Goal: Task Accomplishment & Management: Manage account settings

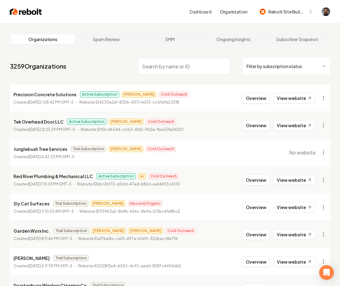
click at [155, 68] on input "search" at bounding box center [184, 66] width 92 height 17
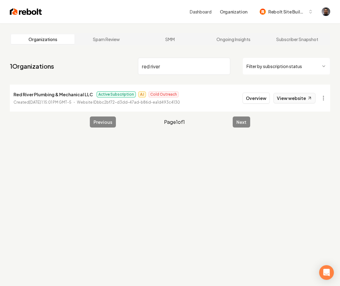
type input "red river"
click at [258, 97] on button "Overview" at bounding box center [255, 98] width 27 height 11
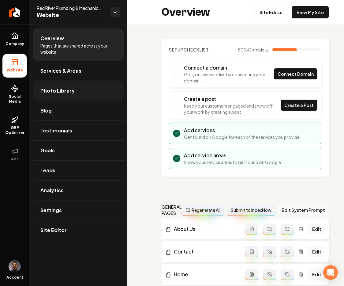
scroll to position [1, 0]
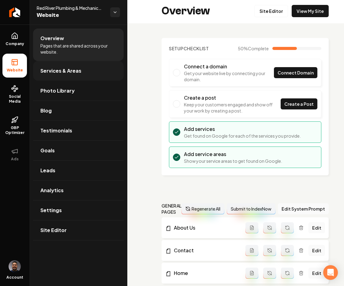
click at [52, 75] on link "Services & Areas" at bounding box center [78, 71] width 91 height 20
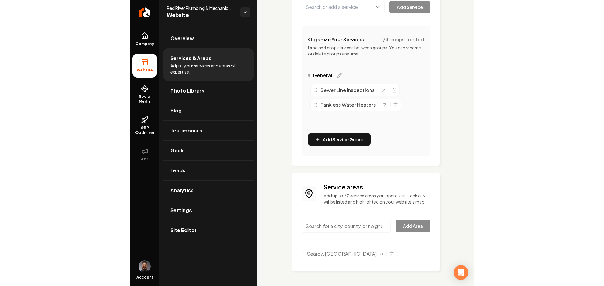
scroll to position [125, 0]
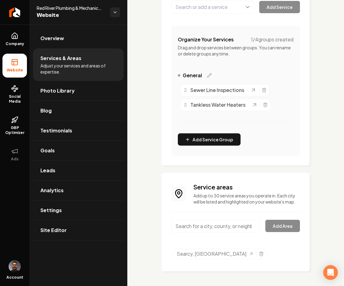
click at [136, 129] on div "Services Provided Select from the recommended services or add your own and choo…" at bounding box center [235, 96] width 217 height 380
click at [70, 226] on link "Site Editor" at bounding box center [78, 230] width 91 height 20
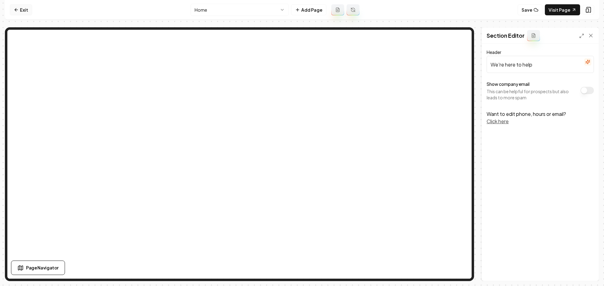
click at [25, 9] on link "Exit" at bounding box center [21, 9] width 22 height 11
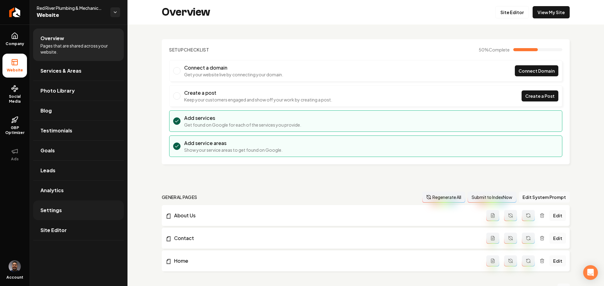
click at [72, 214] on link "Settings" at bounding box center [78, 210] width 91 height 20
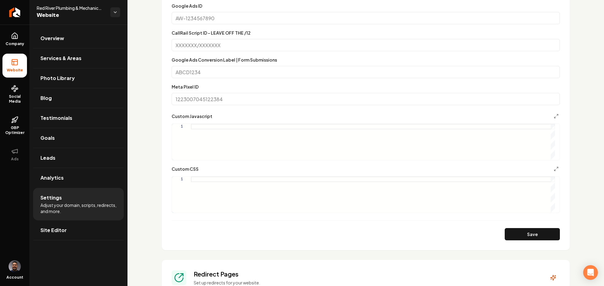
scroll to position [255, 0]
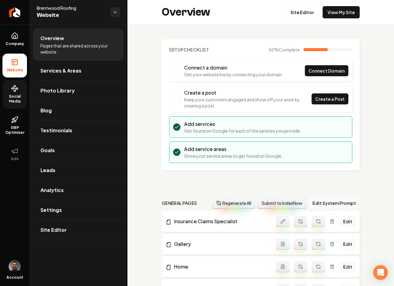
click at [15, 89] on icon at bounding box center [14, 89] width 3 height 0
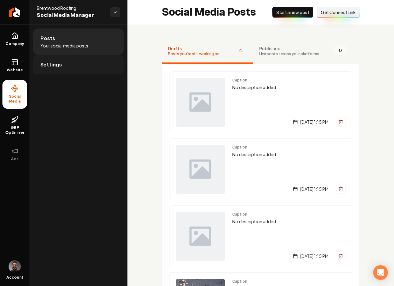
click at [64, 63] on link "Settings" at bounding box center [78, 65] width 91 height 20
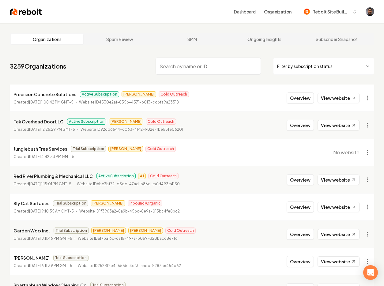
click at [170, 67] on input "search" at bounding box center [208, 66] width 105 height 17
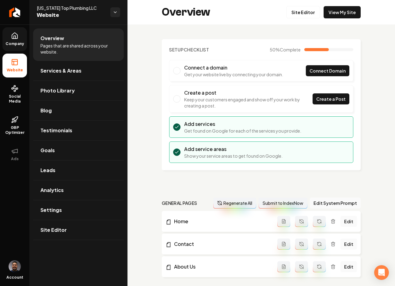
click at [18, 43] on span "Company" at bounding box center [15, 43] width 24 height 5
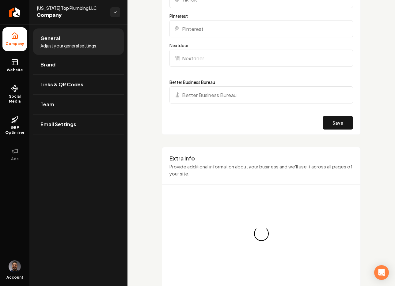
scroll to position [893, 0]
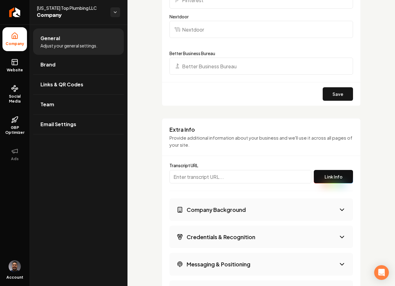
click at [324, 179] on button "Link Info" at bounding box center [333, 176] width 39 height 13
click at [266, 157] on div "Transcript URL Link Info" at bounding box center [261, 173] width 184 height 35
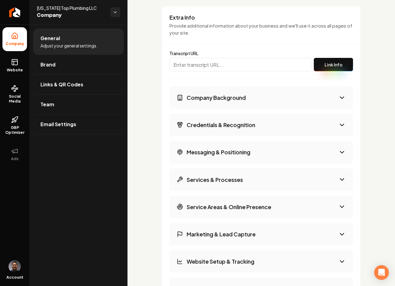
click at [336, 65] on button "Link Info" at bounding box center [333, 64] width 39 height 13
click at [252, 68] on input "Main content area" at bounding box center [240, 64] width 142 height 13
click at [328, 67] on button "Link Info" at bounding box center [333, 64] width 39 height 13
click at [202, 67] on input "Main content area" at bounding box center [240, 64] width 142 height 13
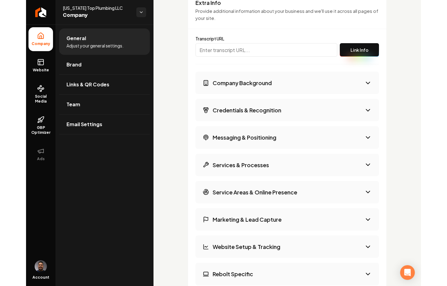
scroll to position [1013, 0]
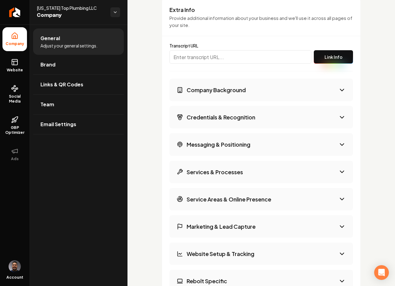
click at [331, 59] on button "Link Info" at bounding box center [333, 56] width 39 height 13
click at [321, 58] on button "Link Info" at bounding box center [333, 56] width 39 height 13
drag, startPoint x: 345, startPoint y: 275, endPoint x: 338, endPoint y: 140, distance: 135.6
click at [338, 140] on div "Company Background Credentials & Recognition Messaging & Positioning Services &…" at bounding box center [261, 199] width 184 height 241
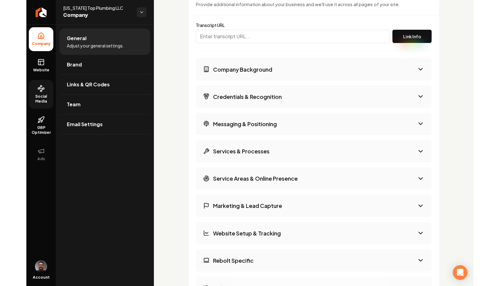
scroll to position [993, 0]
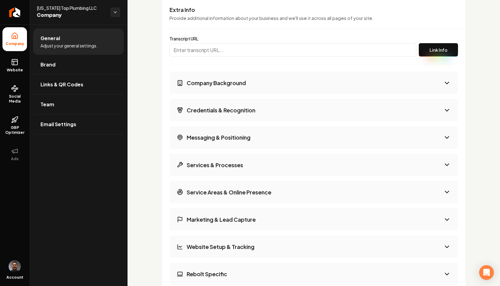
click at [392, 53] on input "Main content area" at bounding box center [292, 49] width 247 height 13
click at [296, 53] on input "Main content area" at bounding box center [292, 49] width 247 height 13
click at [294, 52] on input "Main content area" at bounding box center [292, 49] width 247 height 13
click at [395, 47] on button "Link Info" at bounding box center [438, 49] width 39 height 13
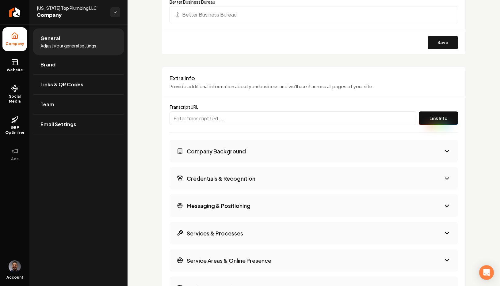
scroll to position [932, 0]
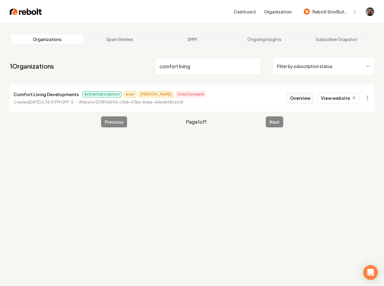
type input "comfort living"
click at [300, 99] on button "Overview" at bounding box center [300, 98] width 27 height 11
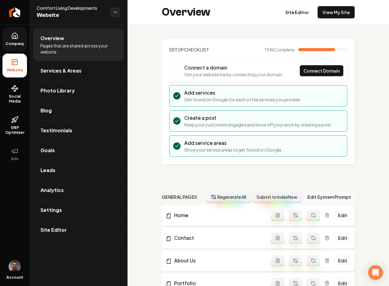
click at [16, 30] on link "Company" at bounding box center [14, 39] width 25 height 24
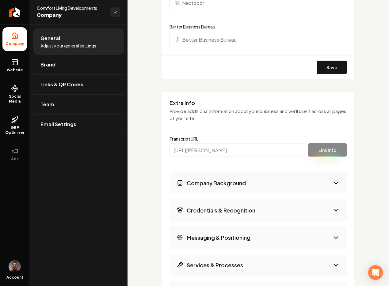
scroll to position [822, 0]
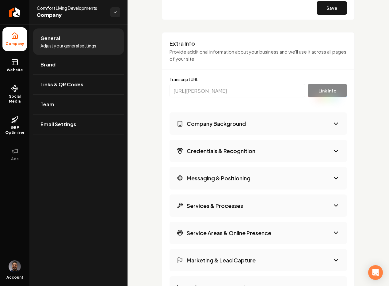
click at [265, 124] on button "Company Background" at bounding box center [257, 123] width 177 height 22
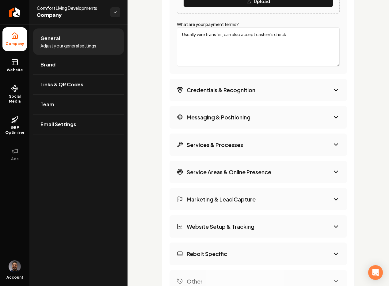
scroll to position [1302, 0]
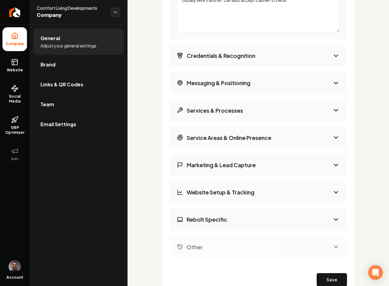
click at [238, 54] on h3 "Credentials & Recognition" at bounding box center [221, 56] width 69 height 8
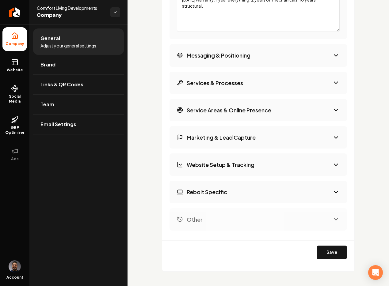
scroll to position [1121, 0]
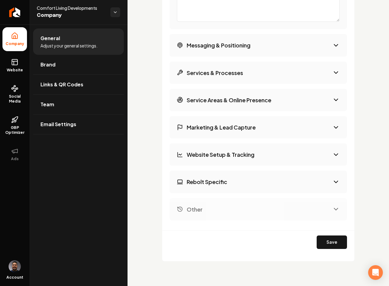
click at [240, 35] on button "Messaging & Positioning" at bounding box center [257, 45] width 177 height 22
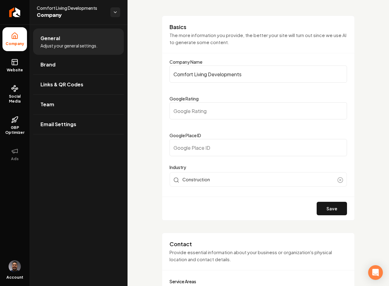
scroll to position [0, 0]
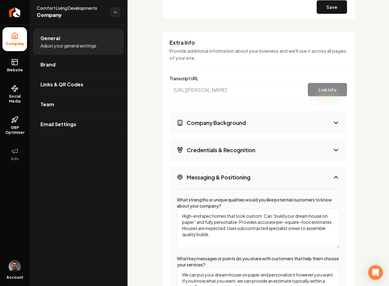
click at [231, 116] on button "Company Background" at bounding box center [257, 123] width 177 height 22
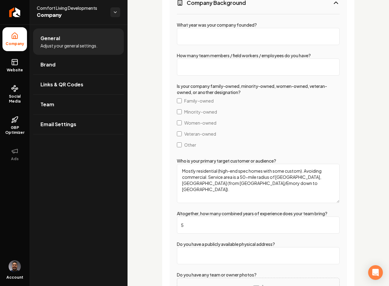
scroll to position [1047, 0]
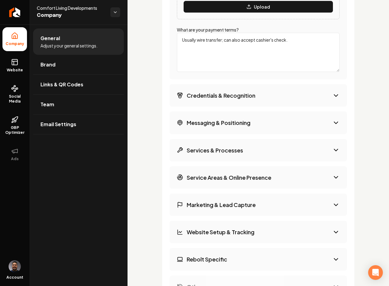
click at [218, 105] on button "Credentials & Recognition" at bounding box center [257, 95] width 177 height 22
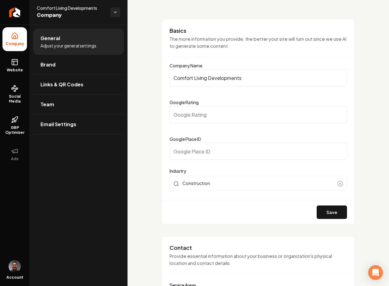
scroll to position [0, 0]
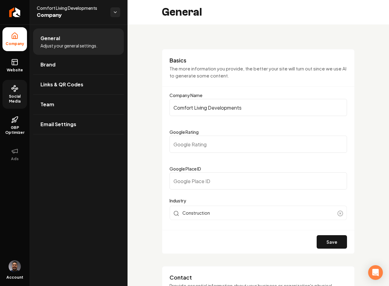
click at [19, 93] on link "Social Media" at bounding box center [14, 94] width 25 height 29
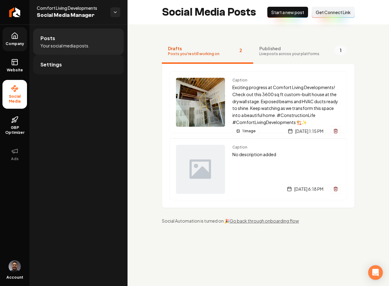
click at [56, 66] on span "Settings" at bounding box center [50, 64] width 21 height 7
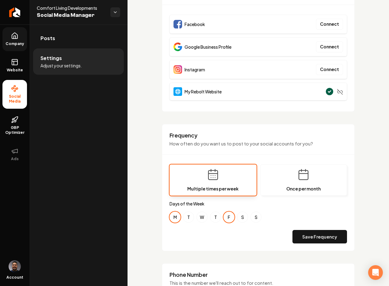
scroll to position [67, 0]
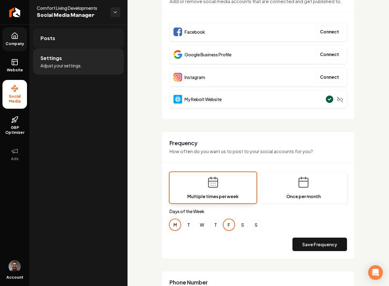
click at [92, 39] on link "Posts" at bounding box center [78, 38] width 91 height 20
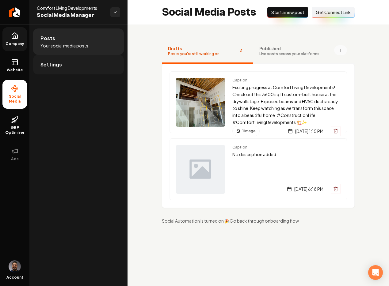
click at [72, 68] on link "Settings" at bounding box center [78, 65] width 91 height 20
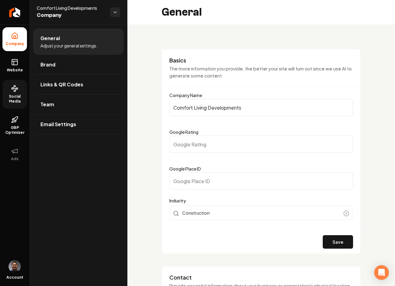
click at [22, 96] on span "Social Media" at bounding box center [14, 99] width 25 height 10
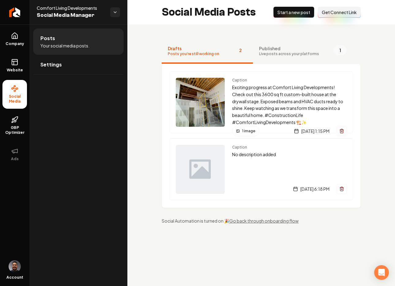
click at [345, 11] on span "Get Connect Link" at bounding box center [339, 12] width 35 height 6
click at [332, 14] on span "Get Connect Link" at bounding box center [339, 12] width 35 height 6
click at [338, 11] on span "Get Connect Link" at bounding box center [339, 12] width 35 height 6
click at [338, 10] on div "New Post Start a new post Connect Link Get Connect Link" at bounding box center [317, 12] width 87 height 11
click at [336, 14] on span "Get Connect Link" at bounding box center [339, 12] width 35 height 6
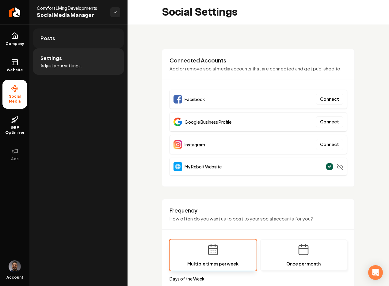
click at [49, 47] on link "Posts" at bounding box center [78, 38] width 91 height 20
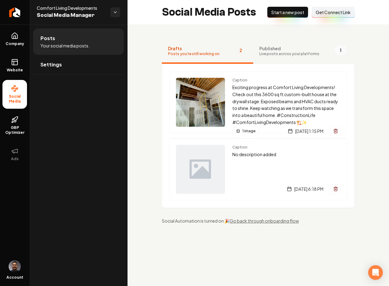
click at [51, 40] on span "Posts" at bounding box center [47, 38] width 15 height 7
click at [18, 68] on span "Website" at bounding box center [14, 70] width 21 height 5
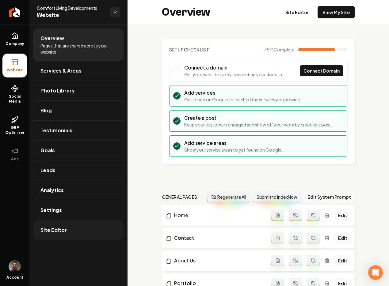
drag, startPoint x: 54, startPoint y: 233, endPoint x: 66, endPoint y: 230, distance: 12.0
click at [54, 233] on span "Site Editor" at bounding box center [53, 229] width 26 height 7
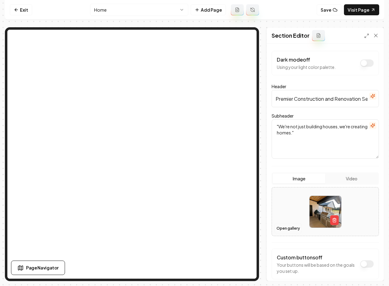
click at [283, 229] on button "Open gallery" at bounding box center [288, 229] width 28 height 10
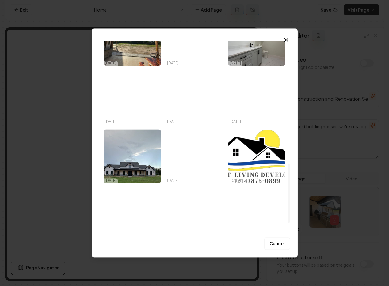
scroll to position [398, 0]
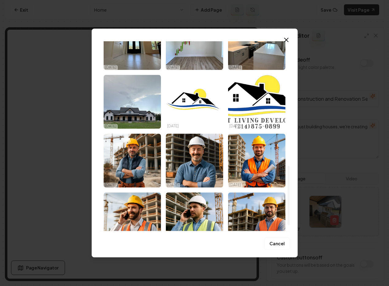
click at [136, 111] on img "Select image image_68deffba5c7cd75eb8d84422.jpeg" at bounding box center [132, 102] width 57 height 54
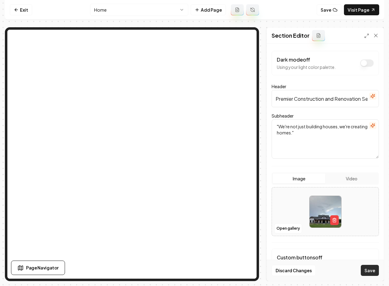
click at [374, 270] on button "Save" at bounding box center [370, 270] width 18 height 11
click at [24, 11] on link "Exit" at bounding box center [21, 9] width 22 height 11
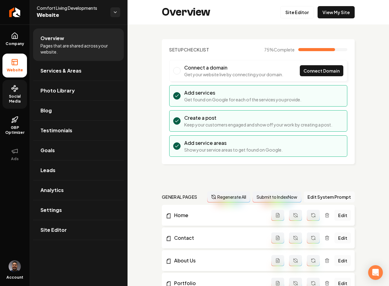
click at [21, 92] on link "Social Media" at bounding box center [14, 94] width 25 height 29
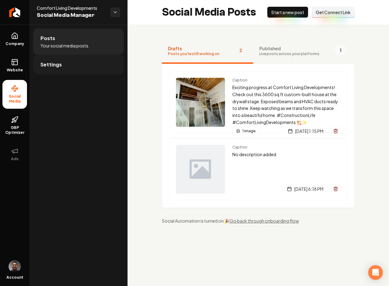
click at [67, 71] on link "Settings" at bounding box center [78, 65] width 91 height 20
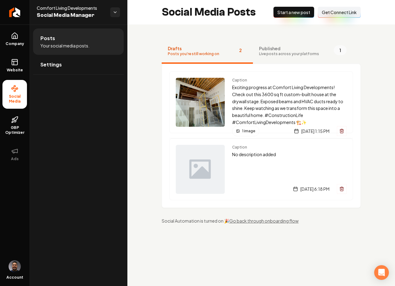
click at [337, 14] on span "Get Connect Link" at bounding box center [339, 12] width 35 height 6
click at [236, 33] on div "Drafts Posts you're still working on 2 Published Live posts across your platfor…" at bounding box center [261, 132] width 268 height 214
click at [337, 12] on span "Get Connect Link" at bounding box center [339, 12] width 35 height 6
click at [328, 11] on span "Get Connect Link" at bounding box center [339, 12] width 35 height 6
click at [75, 68] on link "Settings" at bounding box center [78, 65] width 91 height 20
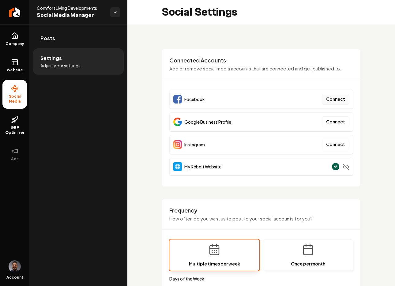
click at [331, 96] on button "Connect" at bounding box center [335, 99] width 27 height 11
click at [76, 44] on link "Posts" at bounding box center [78, 38] width 91 height 20
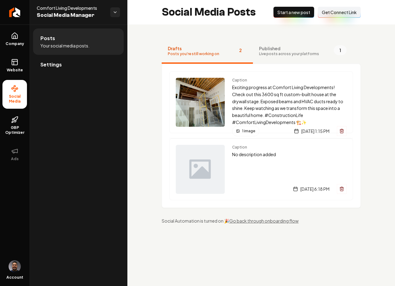
click at [330, 10] on span "Get Connect Link" at bounding box center [339, 12] width 35 height 6
click at [338, 16] on button "Connect Link Get Connect Link" at bounding box center [339, 12] width 43 height 11
click at [334, 13] on span "Get Connect Link" at bounding box center [339, 12] width 35 height 6
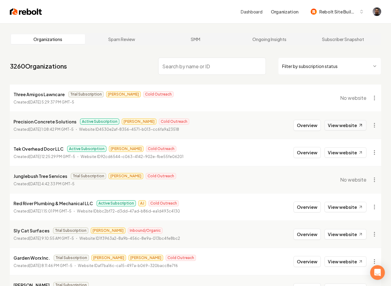
click at [333, 124] on link "View website" at bounding box center [345, 125] width 42 height 10
click at [351, 153] on link "View website" at bounding box center [345, 152] width 42 height 10
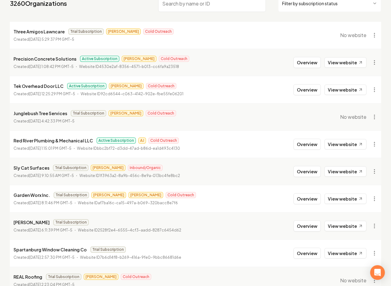
scroll to position [97, 0]
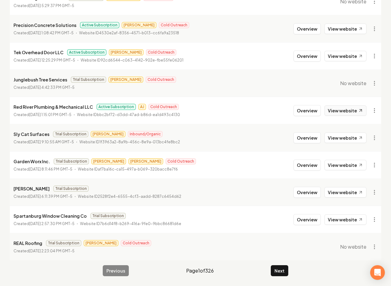
click at [329, 110] on link "View website" at bounding box center [345, 110] width 42 height 10
click at [309, 109] on button "Overview" at bounding box center [306, 110] width 27 height 11
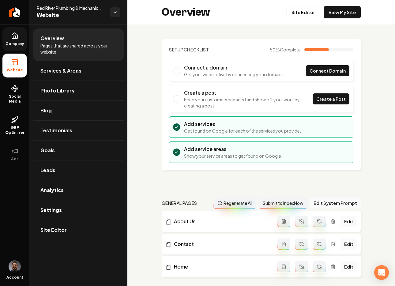
click at [21, 42] on span "Company" at bounding box center [15, 43] width 24 height 5
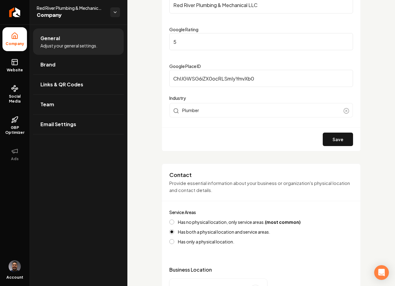
scroll to position [64, 0]
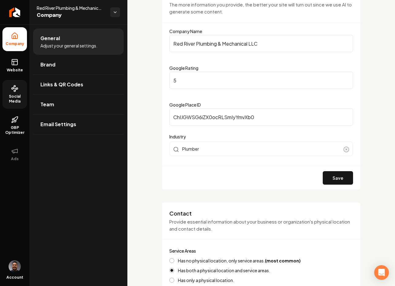
click at [17, 93] on link "Social Media" at bounding box center [14, 94] width 25 height 29
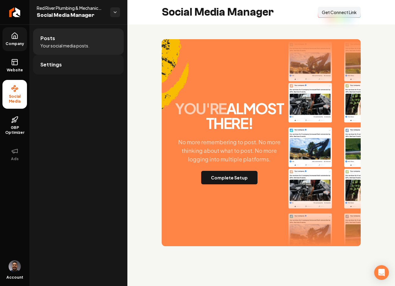
click at [87, 67] on link "Settings" at bounding box center [78, 65] width 91 height 20
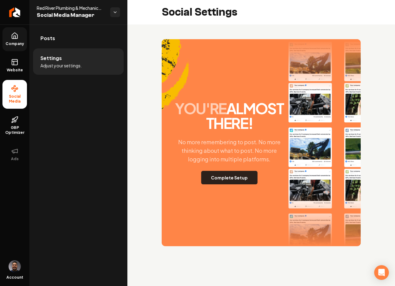
click at [244, 182] on button "Complete Setup" at bounding box center [229, 177] width 56 height 13
click at [15, 68] on span "Website" at bounding box center [14, 70] width 21 height 5
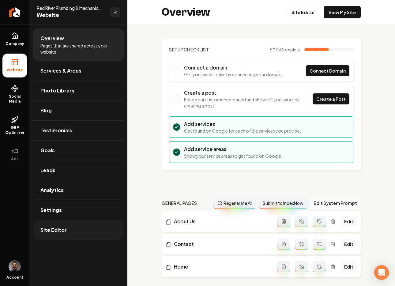
click at [74, 233] on link "Site Editor" at bounding box center [78, 230] width 91 height 20
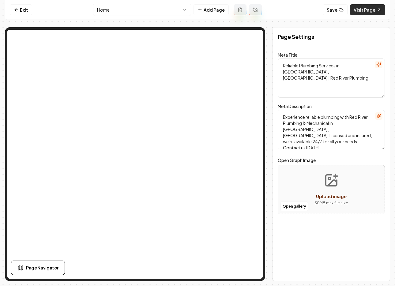
click at [369, 9] on link "Visit Page" at bounding box center [367, 9] width 35 height 11
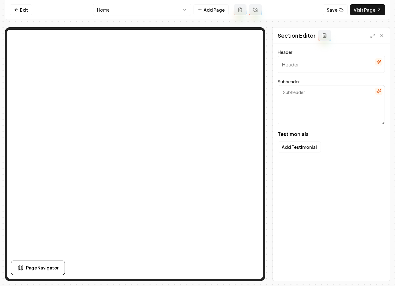
type input "Hear from our neighbors"
type textarea "See how Red River Plumbing makes a difference every day"
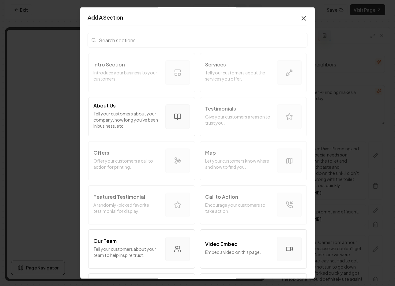
click at [300, 18] on icon "button" at bounding box center [303, 18] width 7 height 7
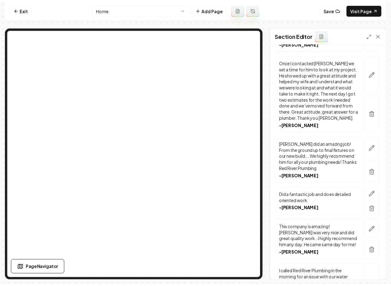
scroll to position [340, 0]
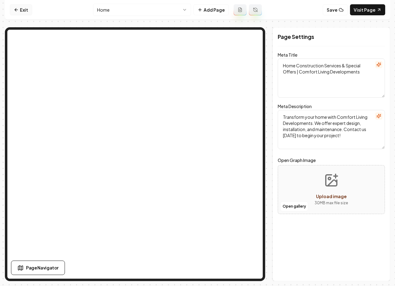
click at [21, 9] on link "Exit" at bounding box center [21, 9] width 22 height 11
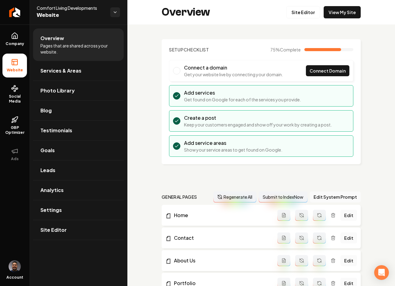
click at [115, 13] on html "Company Website Social Media GBP Optimizer Ads Account Comfort Living Developme…" at bounding box center [197, 143] width 395 height 286
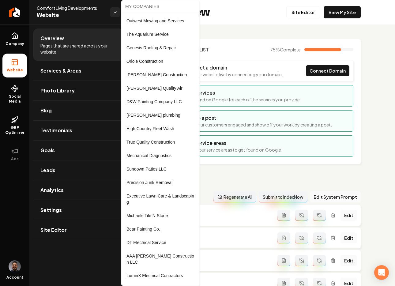
click at [214, 31] on html "Company Website Social Media GBP Optimizer Ads Account Comfort Living Developme…" at bounding box center [197, 143] width 395 height 286
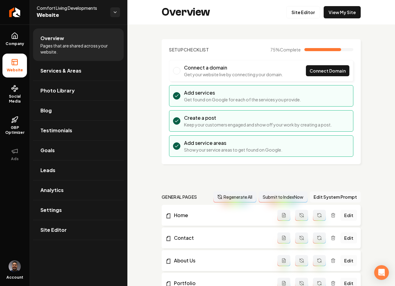
click at [17, 268] on img "Open user button" at bounding box center [15, 266] width 12 height 12
click at [76, 208] on link "Settings" at bounding box center [78, 210] width 91 height 20
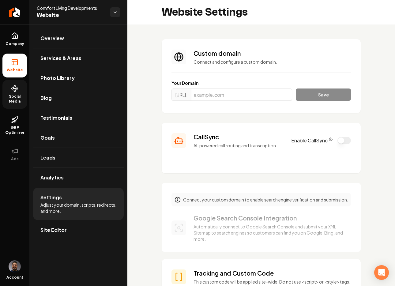
click at [15, 94] on span "Social Media" at bounding box center [14, 99] width 25 height 10
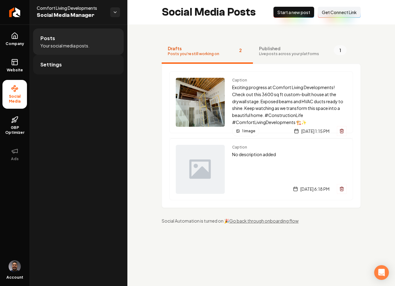
click at [51, 65] on span "Settings" at bounding box center [50, 64] width 21 height 7
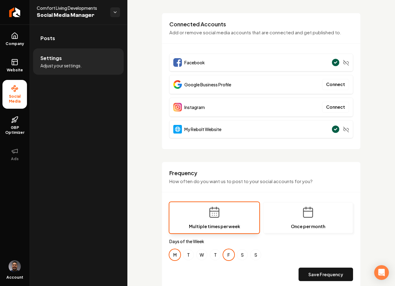
scroll to position [53, 0]
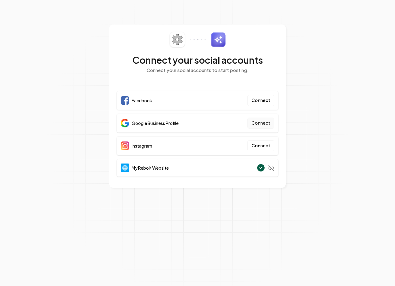
click at [261, 127] on button "Connect" at bounding box center [261, 123] width 27 height 11
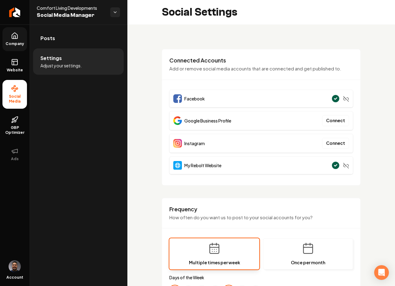
click at [18, 42] on span "Company" at bounding box center [15, 43] width 24 height 5
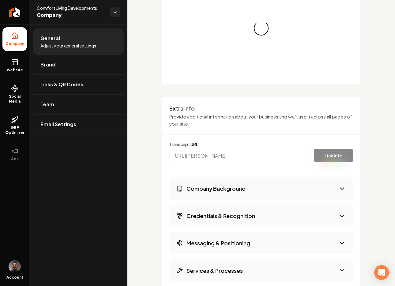
scroll to position [583, 0]
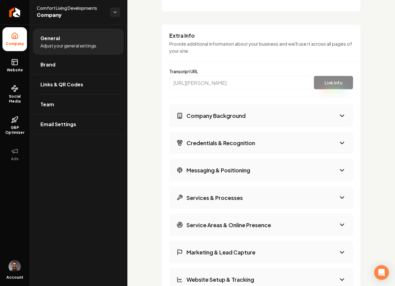
click at [224, 110] on button "Company Background" at bounding box center [261, 115] width 184 height 22
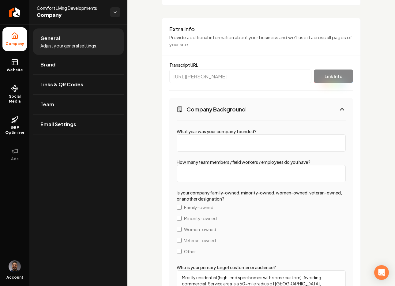
scroll to position [600, 0]
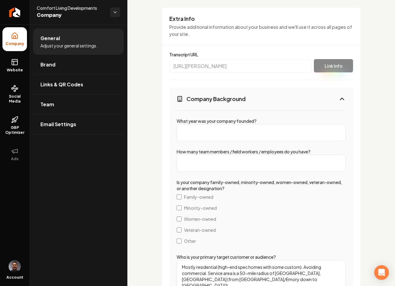
click at [203, 131] on input "What year was your company founded?" at bounding box center [261, 132] width 169 height 17
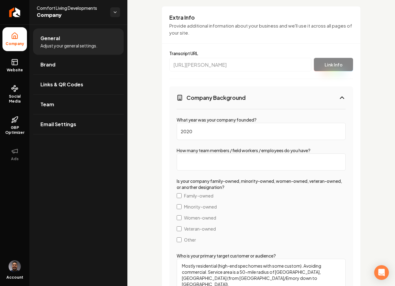
type input "2020"
click at [233, 161] on input "How many team members / field workers / employees do you have?" at bounding box center [261, 161] width 169 height 17
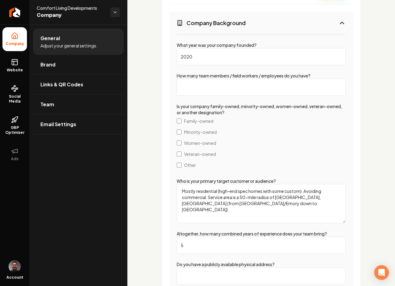
scroll to position [975, 0]
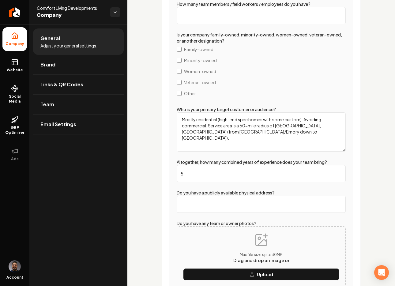
click at [224, 13] on input "How many team members / field workers / employees do you have?" at bounding box center [261, 15] width 169 height 17
type input "15"
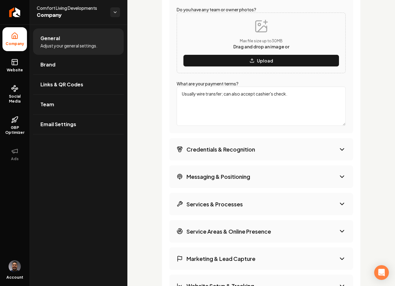
click at [317, 151] on button "Credentials & Recognition" at bounding box center [261, 149] width 184 height 22
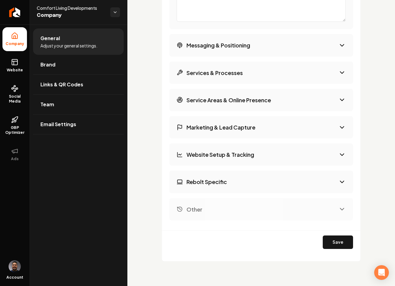
scroll to position [935, 0]
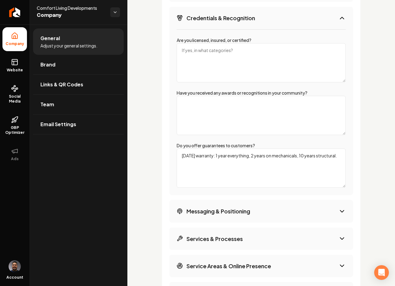
click at [240, 52] on textarea "Are you licensed, insured, or certified?" at bounding box center [261, 62] width 169 height 39
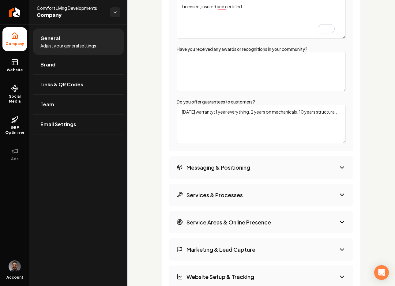
type textarea "Licensed, insured and certified."
click at [271, 168] on button "Messaging & Positioning" at bounding box center [261, 167] width 184 height 22
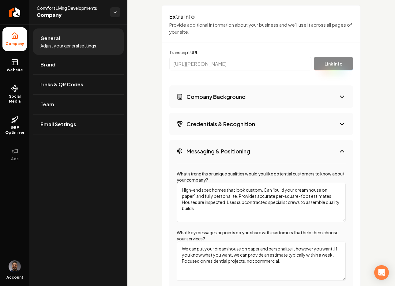
scroll to position [791, 0]
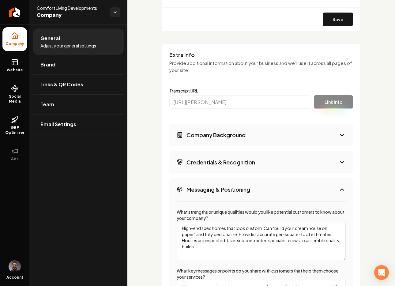
click at [257, 159] on button "Credentials & Recognition" at bounding box center [261, 162] width 184 height 22
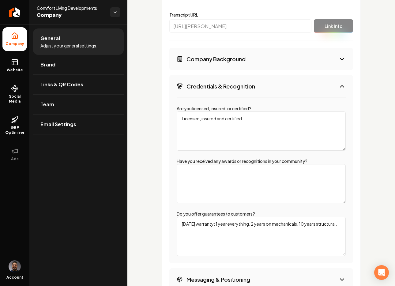
scroll to position [889, 0]
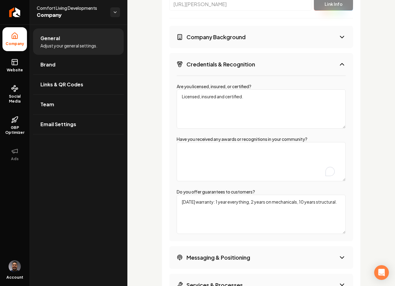
click at [233, 151] on textarea "Have you received any awards or recognitions in your community?" at bounding box center [261, 161] width 169 height 39
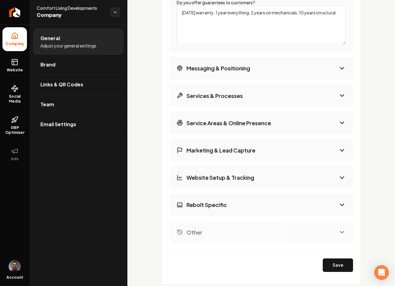
click at [283, 66] on button "Messaging & Positioning" at bounding box center [261, 68] width 184 height 22
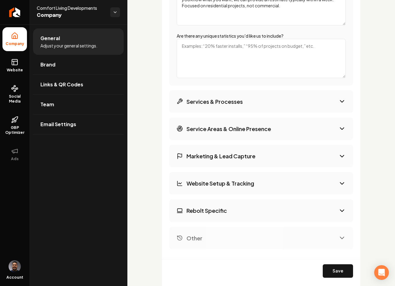
click at [263, 109] on button "Services & Processes" at bounding box center [261, 101] width 184 height 22
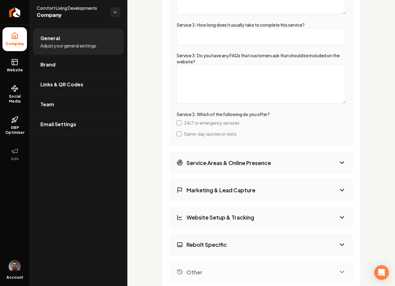
click at [255, 168] on button "Service Areas & Online Presence" at bounding box center [261, 163] width 184 height 22
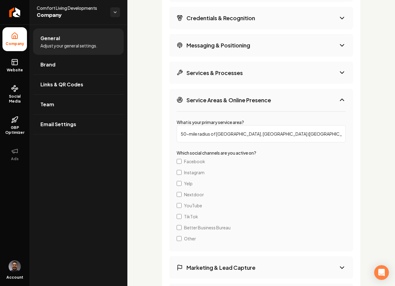
scroll to position [1055, 0]
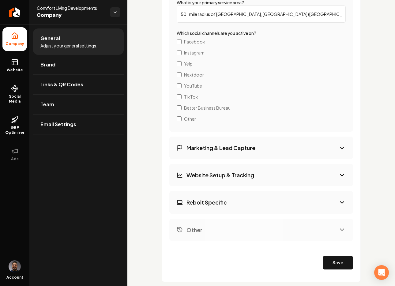
click at [337, 257] on button "Save" at bounding box center [338, 262] width 30 height 13
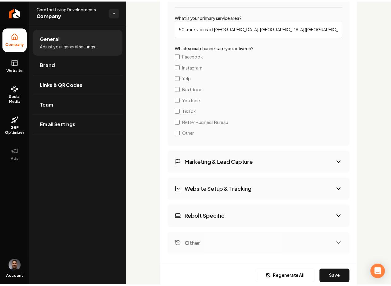
scroll to position [1076, 0]
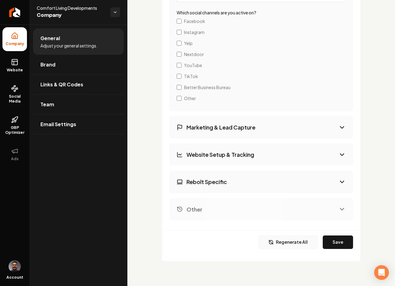
click at [286, 241] on button "Regenerate All" at bounding box center [288, 242] width 59 height 13
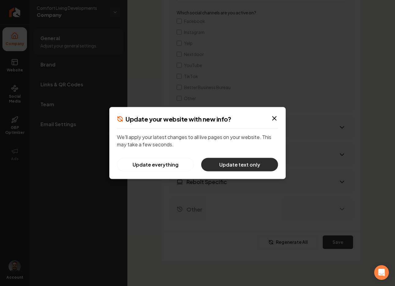
click at [234, 165] on button "Update text only" at bounding box center [239, 164] width 77 height 13
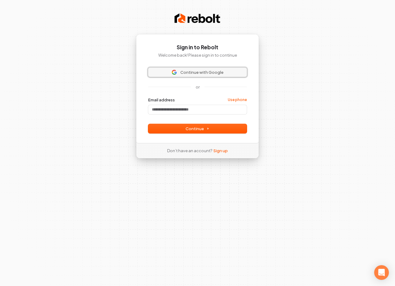
click at [197, 69] on button "Continue with Google" at bounding box center [197, 72] width 99 height 9
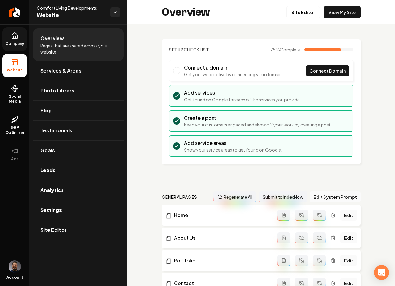
click at [17, 36] on icon at bounding box center [15, 36] width 6 height 6
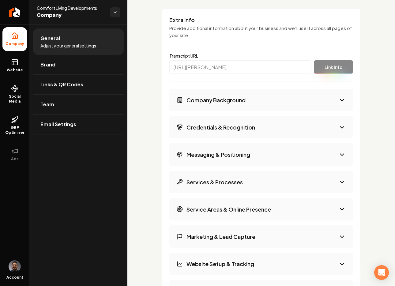
scroll to position [852, 0]
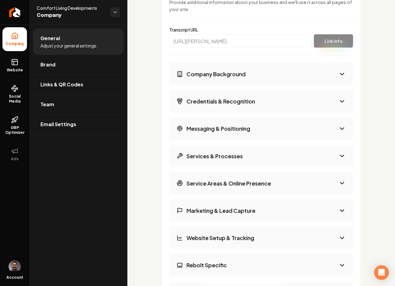
click at [223, 72] on h3 "Company Background" at bounding box center [216, 74] width 59 height 8
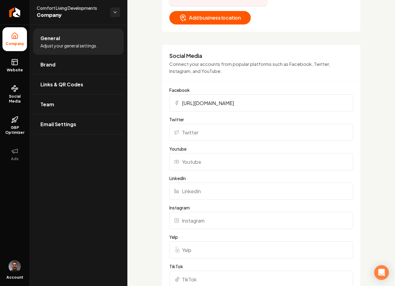
scroll to position [408, 0]
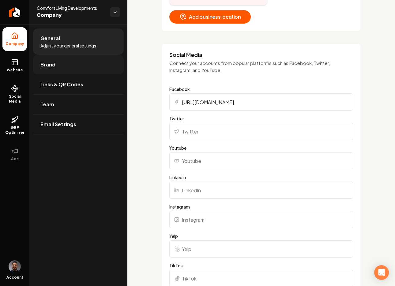
click at [92, 67] on link "Brand" at bounding box center [78, 65] width 91 height 20
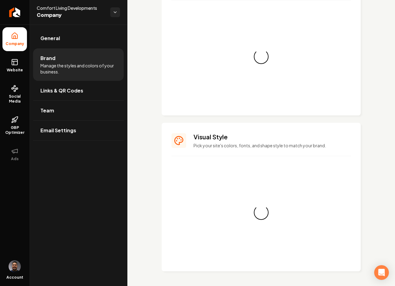
scroll to position [408, 0]
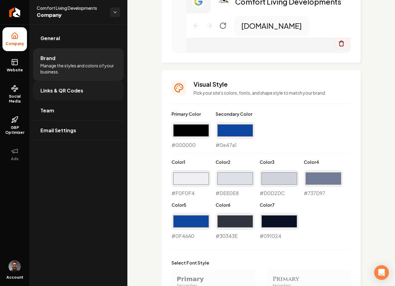
click at [100, 89] on link "Links & QR Codes" at bounding box center [78, 91] width 91 height 20
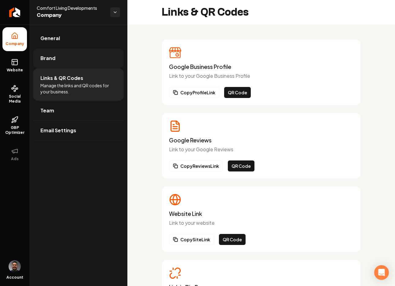
click at [81, 55] on link "Brand" at bounding box center [78, 58] width 91 height 20
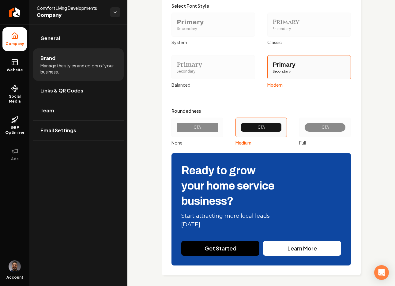
scroll to position [669, 0]
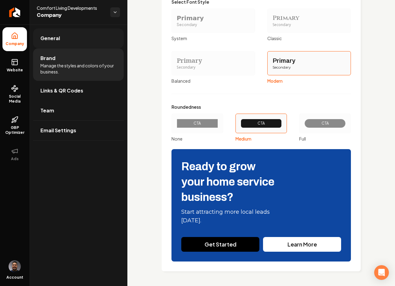
click at [77, 42] on link "General" at bounding box center [78, 38] width 91 height 20
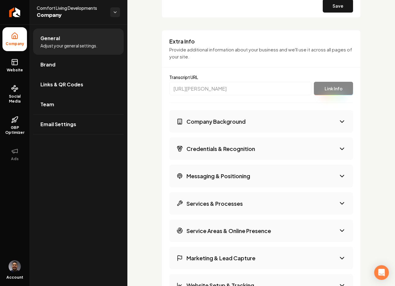
click at [275, 119] on button "Company Background" at bounding box center [261, 121] width 184 height 22
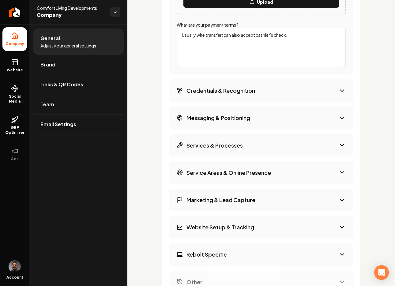
click at [267, 91] on button "Credentials & Recognition" at bounding box center [261, 90] width 184 height 22
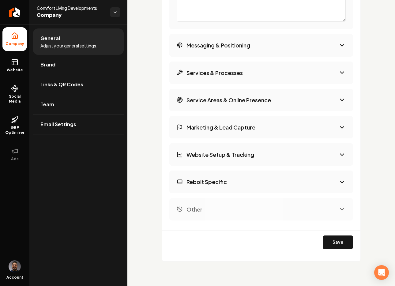
click at [256, 41] on button "Messaging & Positioning" at bounding box center [261, 45] width 184 height 22
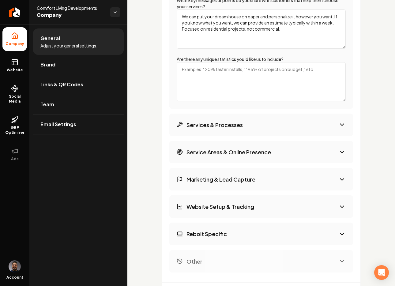
click at [247, 126] on button "Services & Processes" at bounding box center [261, 125] width 184 height 22
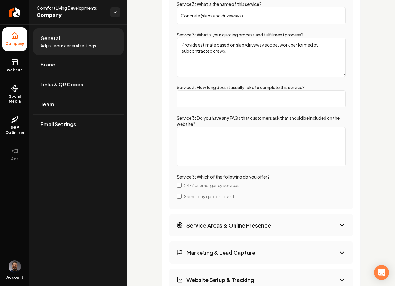
scroll to position [1568, 0]
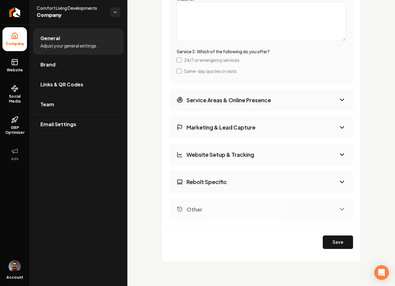
click at [268, 99] on h3 "Service Areas & Online Presence" at bounding box center [229, 100] width 85 height 8
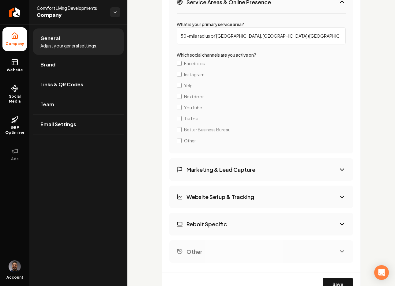
scroll to position [1076, 0]
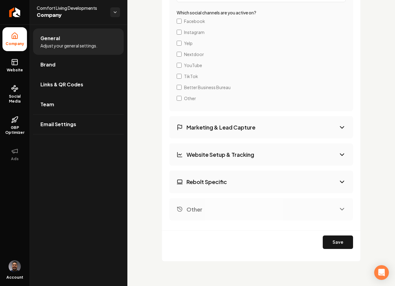
click at [262, 129] on button "Marketing & Lead Capture" at bounding box center [261, 127] width 184 height 22
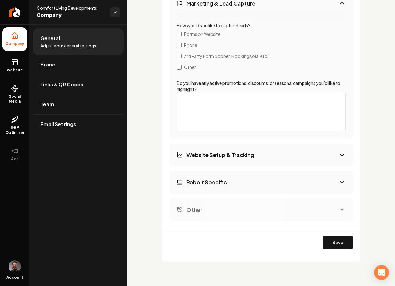
scroll to position [1060, 0]
click at [278, 160] on button "Website Setup & Tracking" at bounding box center [261, 154] width 184 height 22
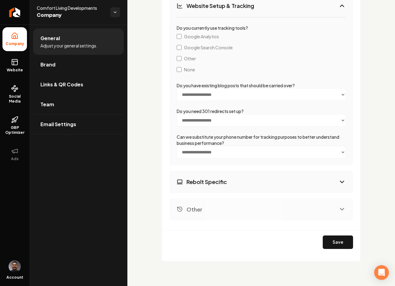
click at [254, 179] on button "Rebolt Specific" at bounding box center [261, 182] width 184 height 22
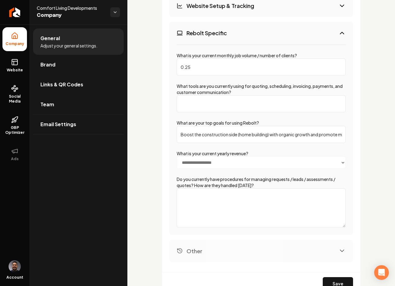
scroll to position [1084, 0]
click at [16, 62] on icon at bounding box center [14, 62] width 7 height 7
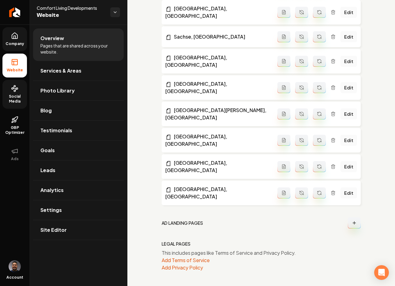
scroll to position [885, 0]
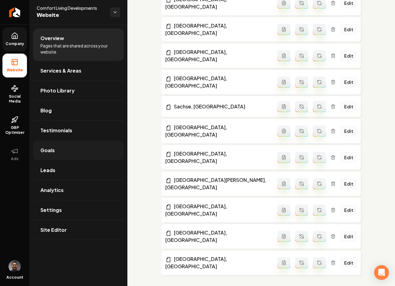
click at [69, 148] on link "Goals" at bounding box center [78, 151] width 91 height 20
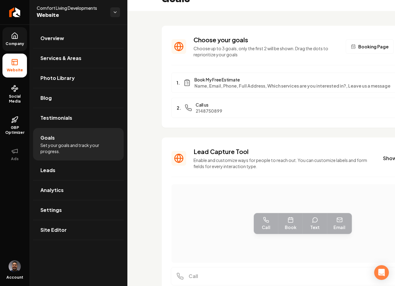
scroll to position [21, 0]
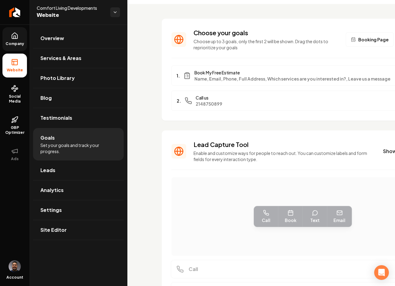
click at [237, 103] on span "2148750899" at bounding box center [293, 104] width 195 height 6
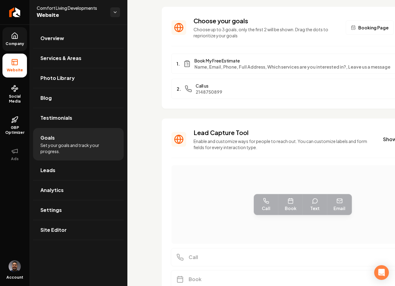
scroll to position [37, 0]
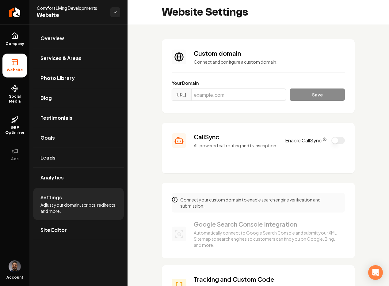
click at [334, 144] on button "Enable CallSync" at bounding box center [337, 140] width 13 height 7
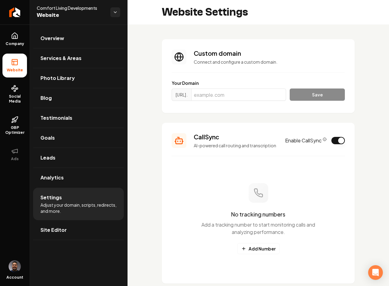
click at [323, 141] on icon "CallSync Info" at bounding box center [325, 140] width 4 height 4
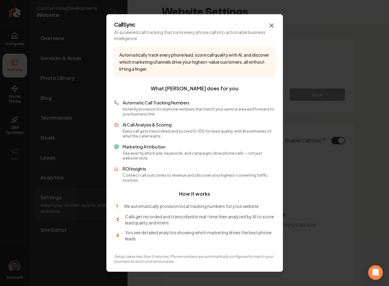
click at [271, 29] on icon "button" at bounding box center [271, 25] width 7 height 7
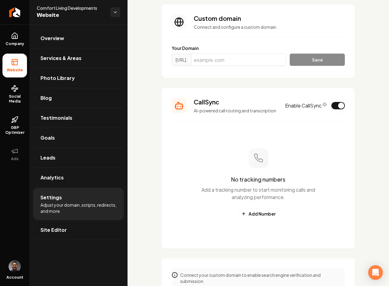
scroll to position [36, 0]
click at [251, 219] on button "Add Number" at bounding box center [258, 213] width 42 height 11
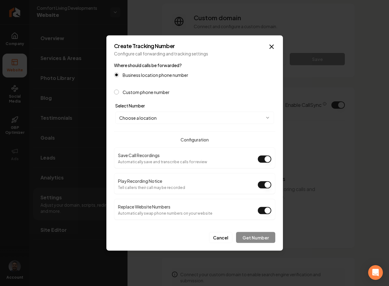
click at [264, 187] on button "Play Recording Notice" at bounding box center [264, 184] width 13 height 7
click at [179, 120] on body "Company Website Social Media GBP Optimizer Ads Account Comfort Living Developme…" at bounding box center [194, 143] width 389 height 286
select select "**********"
click at [138, 115] on body "Company Website Social Media GBP Optimizer Ads Account Comfort Living Developme…" at bounding box center [194, 143] width 389 height 286
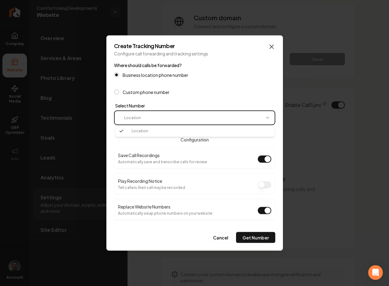
click at [273, 47] on body "Company Website Social Media GBP Optimizer Ads Account Comfort Living Developme…" at bounding box center [194, 143] width 389 height 286
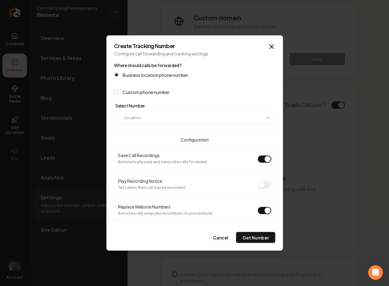
click at [142, 116] on body "Company Website Social Media GBP Optimizer Ads Account Comfort Living Developme…" at bounding box center [194, 143] width 389 height 286
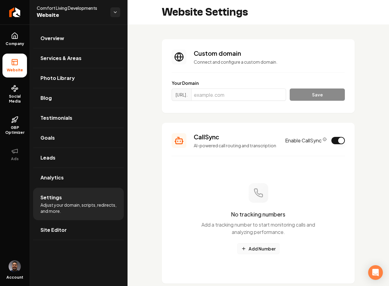
click at [254, 254] on button "Add Number" at bounding box center [258, 248] width 42 height 11
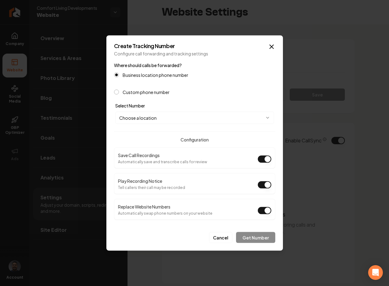
click at [264, 186] on button "Play Recording Notice" at bounding box center [264, 184] width 13 height 7
click at [185, 121] on body "Company Website Social Media GBP Optimizer Ads Account Comfort Living Developme…" at bounding box center [194, 143] width 389 height 286
select select "**********"
click at [250, 239] on button "Get Number" at bounding box center [255, 237] width 39 height 11
click at [251, 233] on button "Get Number" at bounding box center [255, 237] width 39 height 11
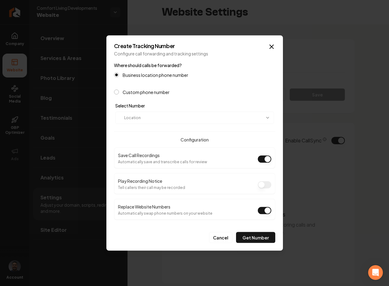
click at [155, 120] on body "Company Website Social Media GBP Optimizer Ads Account Comfort Living Developme…" at bounding box center [194, 143] width 389 height 286
click at [155, 123] on body "Company Website Social Media GBP Optimizer Ads Account Comfort Living Developme…" at bounding box center [194, 143] width 389 height 286
click at [148, 117] on body "Company Website Social Media GBP Optimizer Ads Account Comfort Living Developme…" at bounding box center [194, 143] width 389 height 286
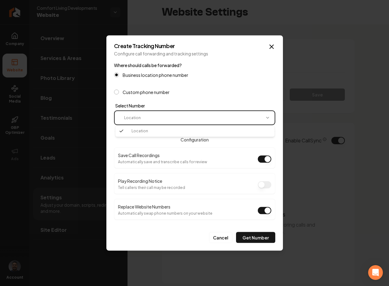
click at [258, 240] on body "Company Website Social Media GBP Optimizer Ads Account Comfort Living Developme…" at bounding box center [194, 143] width 389 height 286
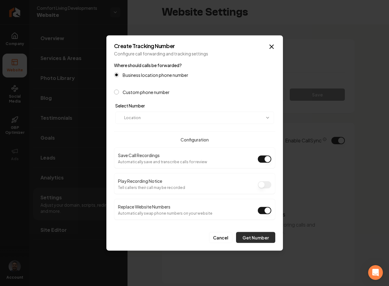
click at [258, 240] on button "Get Number" at bounding box center [255, 237] width 39 height 11
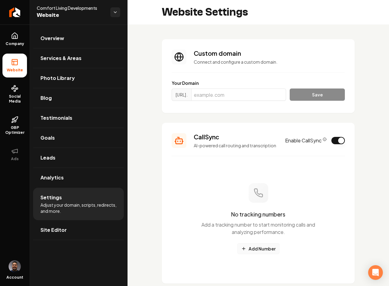
click at [260, 252] on button "Add Number" at bounding box center [258, 248] width 42 height 11
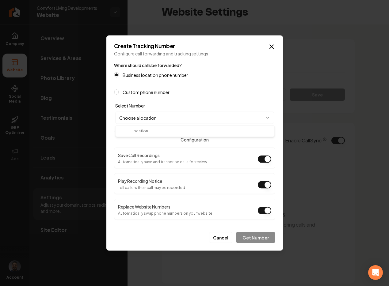
click at [176, 117] on body "Company Website Social Media GBP Optimizer Ads Account Comfort Living Developme…" at bounding box center [194, 143] width 389 height 286
select select "**********"
click at [262, 185] on button "Play Recording Notice" at bounding box center [264, 184] width 13 height 7
click at [185, 119] on body "Company Website Social Media GBP Optimizer Ads Account Comfort Living Developme…" at bounding box center [194, 143] width 389 height 286
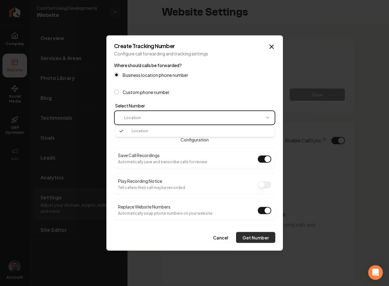
click at [252, 233] on body "Company Website Social Media GBP Optimizer Ads Account Comfort Living Developme…" at bounding box center [194, 143] width 389 height 286
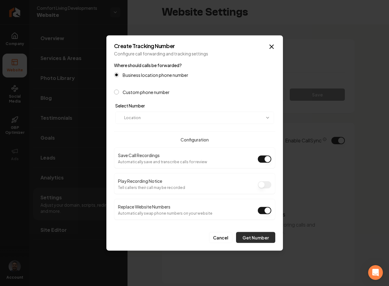
click at [255, 240] on button "Get Number" at bounding box center [255, 237] width 39 height 11
click at [272, 48] on icon "button" at bounding box center [271, 46] width 7 height 7
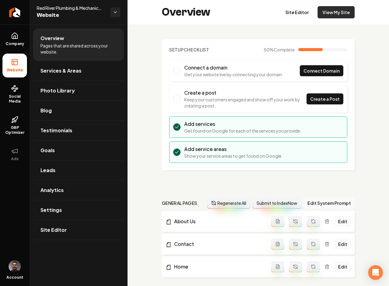
click at [322, 11] on link "View My Site" at bounding box center [335, 12] width 37 height 12
click at [14, 40] on link "Company" at bounding box center [14, 39] width 25 height 24
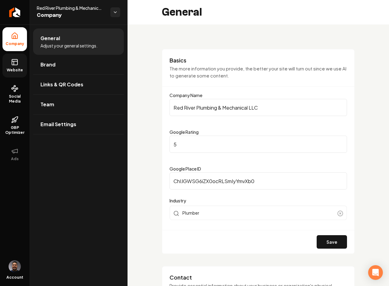
click at [15, 74] on link "Website" at bounding box center [14, 66] width 25 height 24
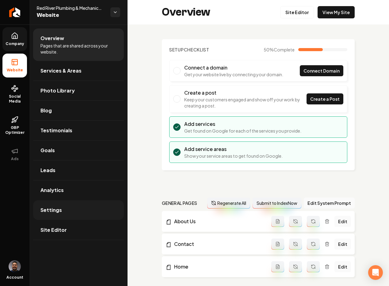
click at [63, 210] on link "Settings" at bounding box center [78, 210] width 91 height 20
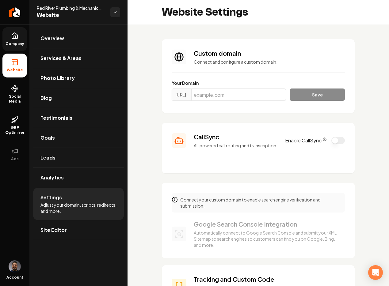
click at [331, 144] on button "Enable CallSync" at bounding box center [337, 140] width 13 height 7
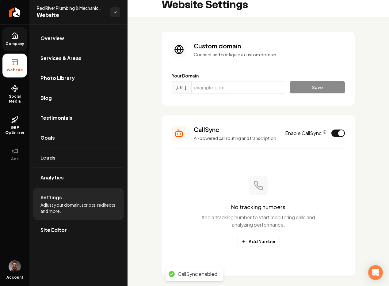
scroll to position [19, 0]
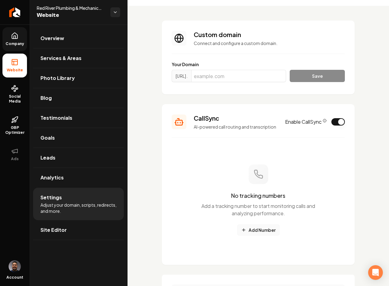
click at [260, 235] on button "Add Number" at bounding box center [258, 230] width 42 height 11
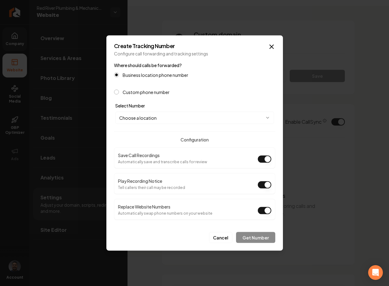
click at [123, 96] on form "**********" at bounding box center [194, 153] width 161 height 182
click at [169, 118] on body "Company Website Social Media GBP Optimizer Ads Account Red River Plumbing & Mec…" at bounding box center [194, 143] width 389 height 286
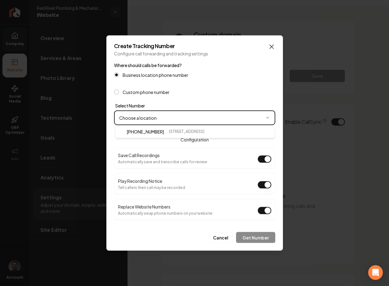
click at [272, 47] on body "Company Website Social Media GBP Optimizer Ads Account Red River Plumbing & Mec…" at bounding box center [194, 143] width 389 height 286
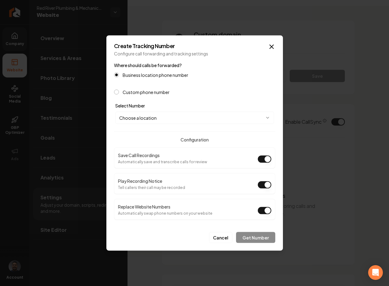
click at [270, 43] on icon "button" at bounding box center [271, 46] width 7 height 7
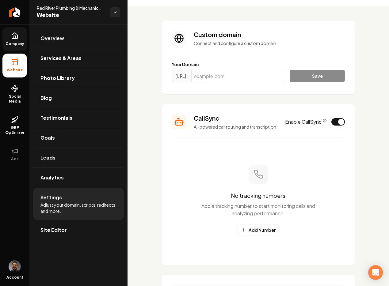
click at [13, 41] on link "Company" at bounding box center [14, 39] width 25 height 24
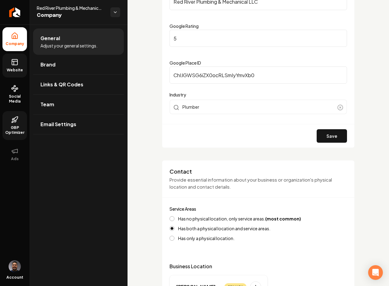
scroll to position [230, 0]
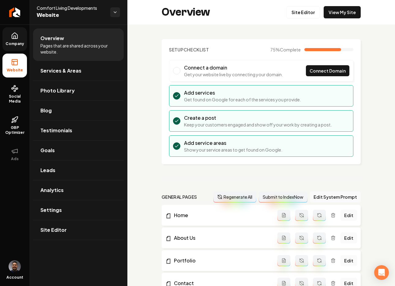
click at [18, 42] on span "Company" at bounding box center [15, 43] width 24 height 5
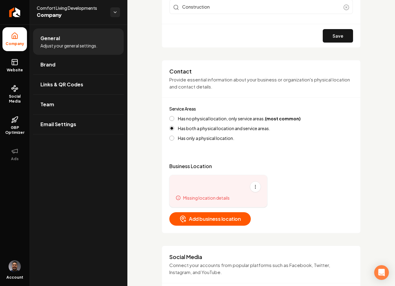
scroll to position [66, 0]
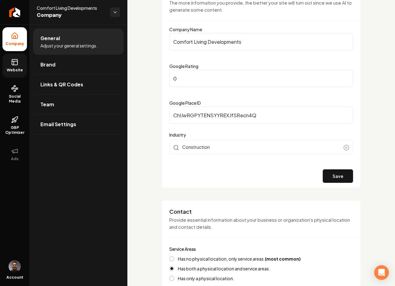
click at [15, 66] on link "Website" at bounding box center [14, 66] width 25 height 24
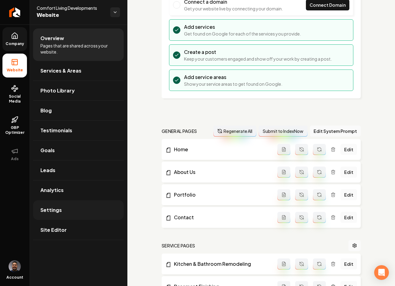
click at [75, 208] on link "Settings" at bounding box center [78, 210] width 91 height 20
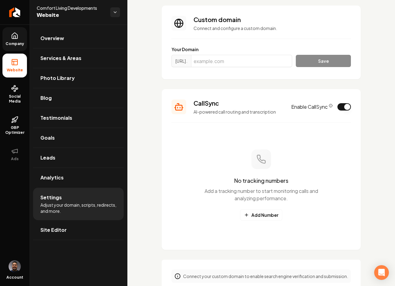
scroll to position [49, 0]
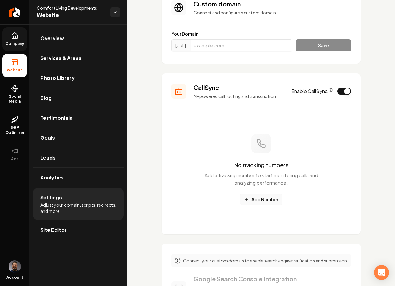
click at [254, 197] on button "Add Number" at bounding box center [261, 199] width 42 height 11
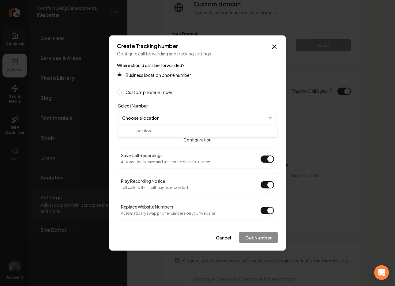
click at [243, 122] on body "Company Website Social Media GBP Optimizer Ads Account Comfort Living Developme…" at bounding box center [197, 143] width 395 height 286
click at [275, 47] on icon "button" at bounding box center [274, 46] width 7 height 7
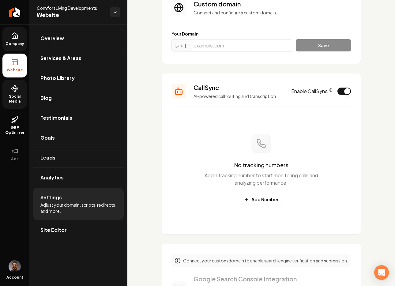
click at [14, 92] on icon at bounding box center [14, 88] width 7 height 7
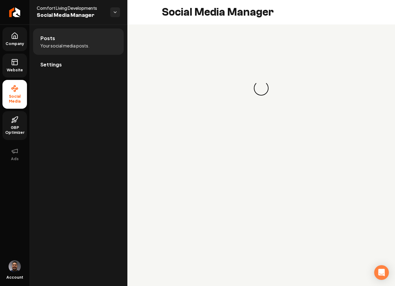
click at [14, 124] on link "GBP Optimizer" at bounding box center [14, 125] width 25 height 29
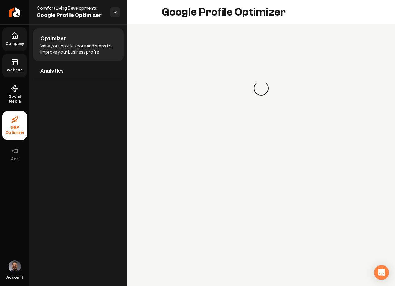
click at [13, 69] on span "Website" at bounding box center [14, 70] width 21 height 5
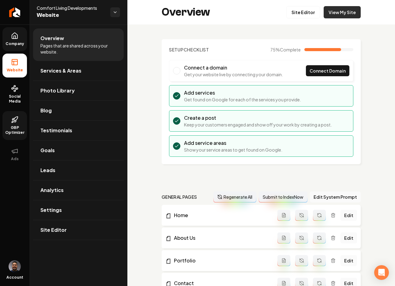
click at [330, 12] on link "View My Site" at bounding box center [342, 12] width 37 height 12
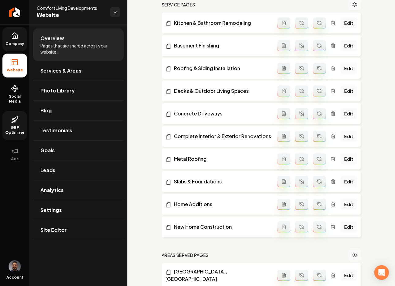
scroll to position [426, 0]
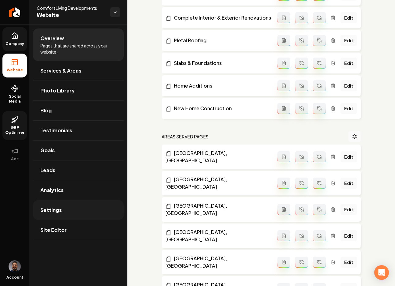
click at [76, 203] on link "Settings" at bounding box center [78, 210] width 91 height 20
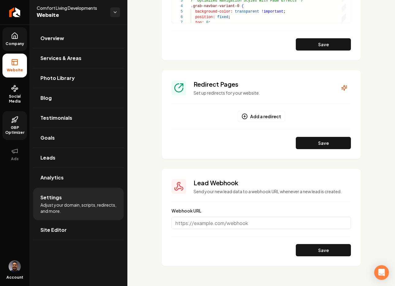
scroll to position [660, 0]
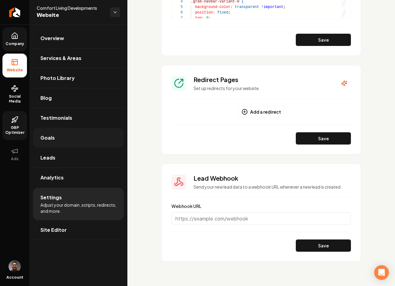
click at [68, 141] on link "Goals" at bounding box center [78, 138] width 91 height 20
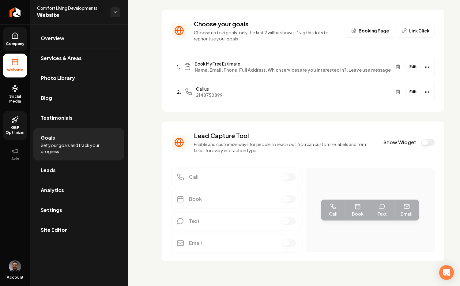
scroll to position [29, 0]
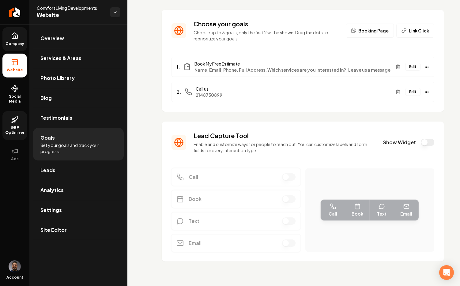
click at [395, 142] on button "Show Widget" at bounding box center [427, 142] width 13 height 7
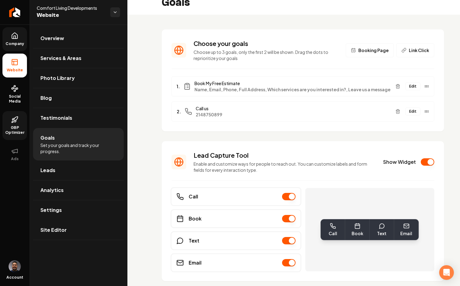
scroll to position [9, 0]
click at [17, 93] on link "Social Media" at bounding box center [14, 94] width 25 height 29
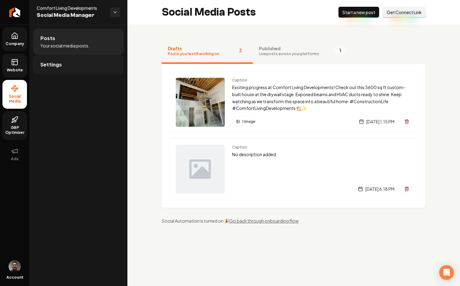
click at [80, 69] on link "Settings" at bounding box center [78, 65] width 91 height 20
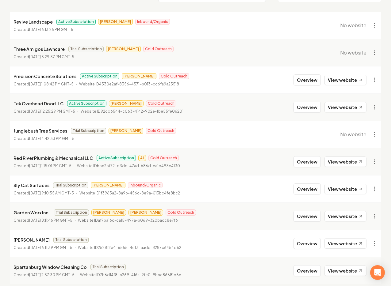
scroll to position [97, 0]
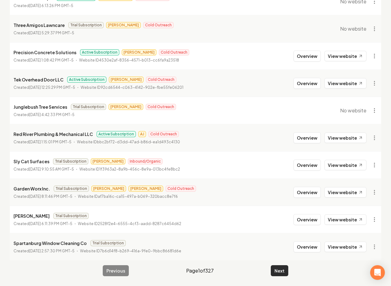
click at [279, 270] on button "Next" at bounding box center [279, 270] width 17 height 11
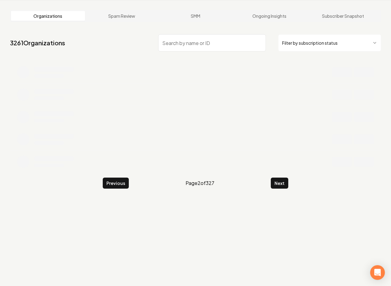
scroll to position [97, 0]
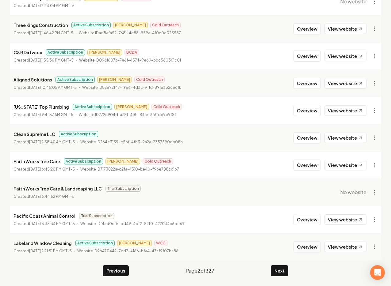
click at [306, 251] on button "Overview" at bounding box center [306, 246] width 27 height 11
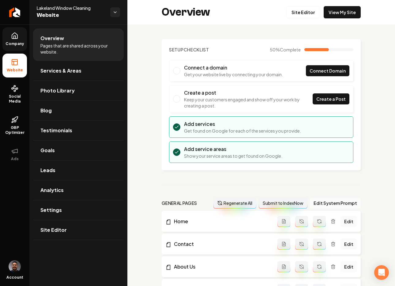
click at [18, 46] on link "Company" at bounding box center [14, 39] width 25 height 24
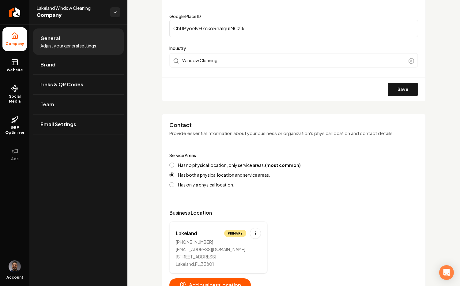
scroll to position [127, 0]
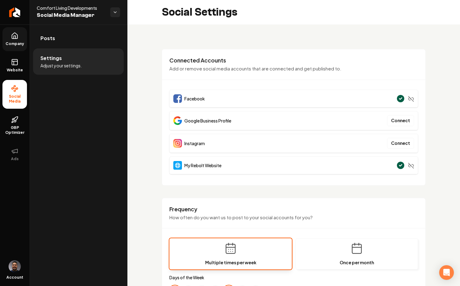
click at [18, 42] on span "Company" at bounding box center [15, 43] width 24 height 5
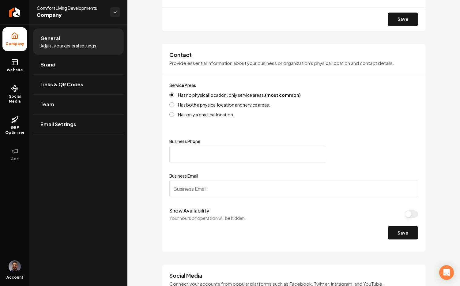
scroll to position [204, 0]
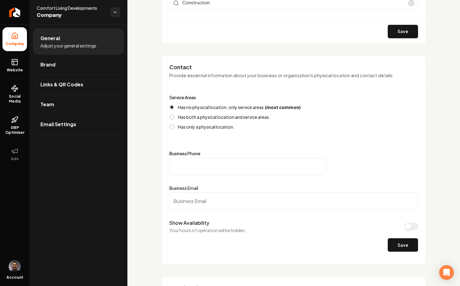
click at [191, 172] on input "Business Phone" at bounding box center [247, 166] width 157 height 17
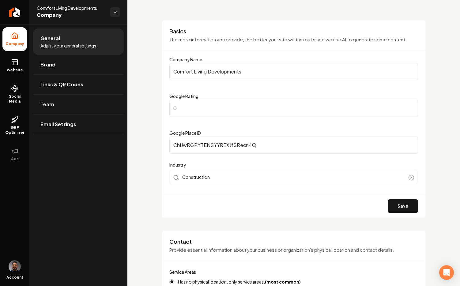
scroll to position [4, 0]
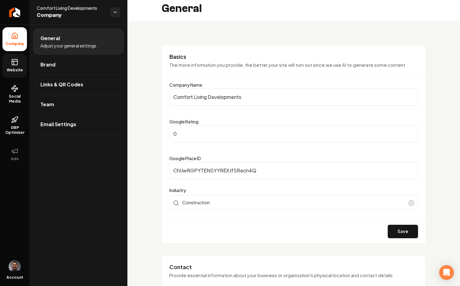
click at [15, 65] on icon at bounding box center [14, 62] width 7 height 7
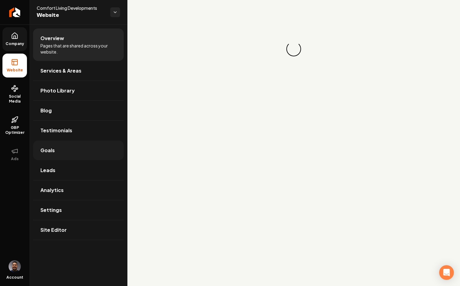
click at [63, 153] on link "Goals" at bounding box center [78, 151] width 91 height 20
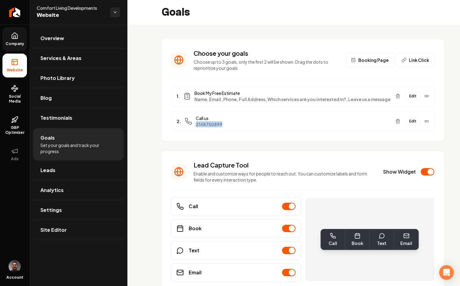
copy span "2148750899"
drag, startPoint x: 229, startPoint y: 125, endPoint x: 196, endPoint y: 127, distance: 32.5
click at [196, 127] on span "2148750899" at bounding box center [293, 124] width 195 height 6
click at [63, 34] on link "Overview" at bounding box center [78, 38] width 91 height 20
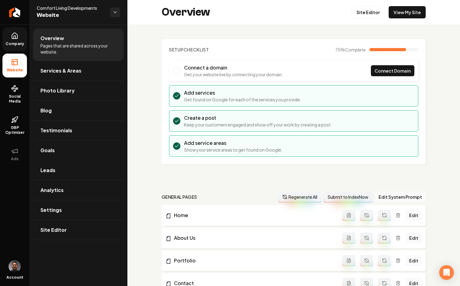
click at [20, 41] on span "Company" at bounding box center [15, 43] width 24 height 5
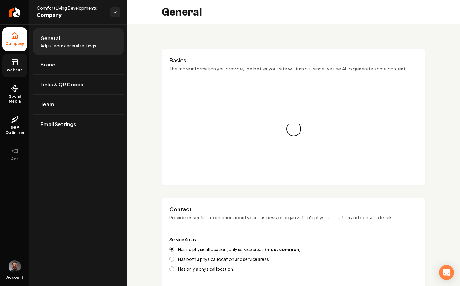
click at [53, 47] on span "Adjust your general settings." at bounding box center [68, 46] width 57 height 6
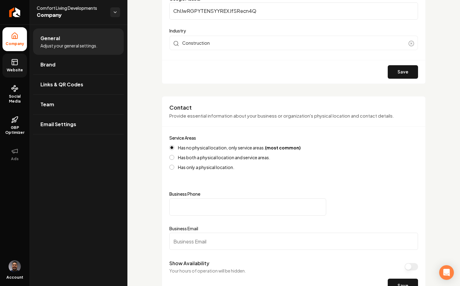
scroll to position [230, 0]
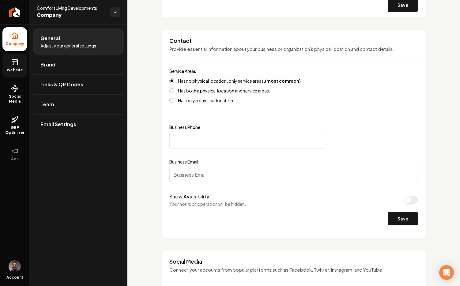
click at [201, 140] on input "Business Phone" at bounding box center [247, 140] width 157 height 17
paste input "[PHONE_NUMBER]"
click at [173, 141] on input "[PHONE_NUMBER]" at bounding box center [247, 140] width 157 height 17
type input "[PHONE_NUMBER]"
click at [211, 174] on input "Business Email" at bounding box center [293, 174] width 249 height 17
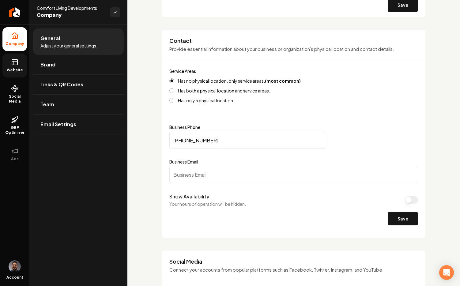
click at [198, 179] on input "Business Email" at bounding box center [293, 174] width 249 height 17
paste input "[EMAIL_ADDRESS][DOMAIN_NAME]"
type input "[EMAIL_ADDRESS][DOMAIN_NAME]"
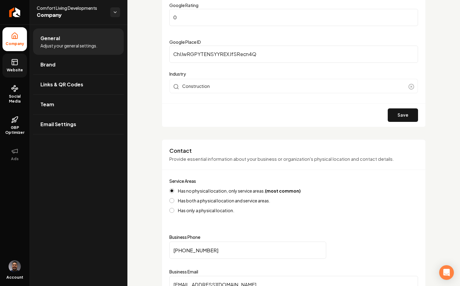
scroll to position [295, 0]
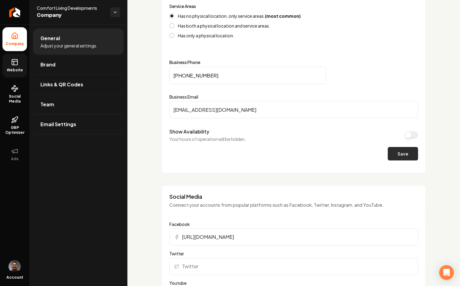
click at [396, 154] on button "Save" at bounding box center [403, 153] width 30 height 13
click at [13, 62] on icon at bounding box center [14, 62] width 7 height 7
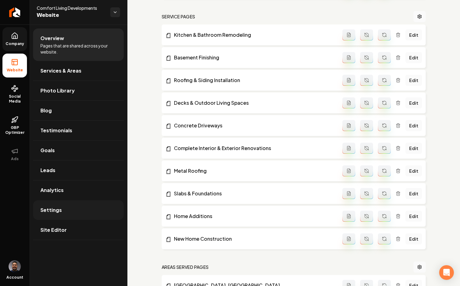
click at [73, 211] on link "Settings" at bounding box center [78, 210] width 91 height 20
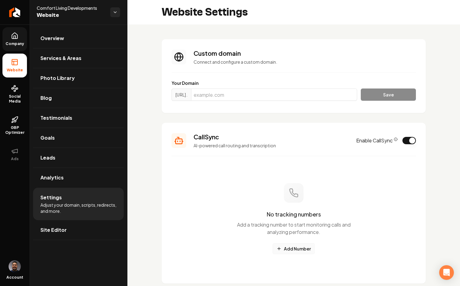
click at [303, 248] on button "Add Number" at bounding box center [294, 248] width 42 height 11
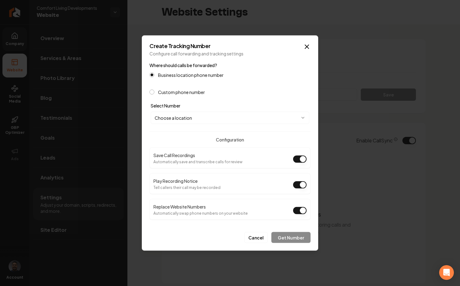
click at [217, 119] on body "Company Website Social Media GBP Optimizer Ads Account Comfort Living Developme…" at bounding box center [230, 143] width 460 height 286
select select "**********"
drag, startPoint x: 300, startPoint y: 184, endPoint x: 301, endPoint y: 187, distance: 3.7
click at [300, 184] on button "Play Recording Notice" at bounding box center [299, 184] width 13 height 7
click at [292, 237] on button "Get Number" at bounding box center [290, 237] width 39 height 11
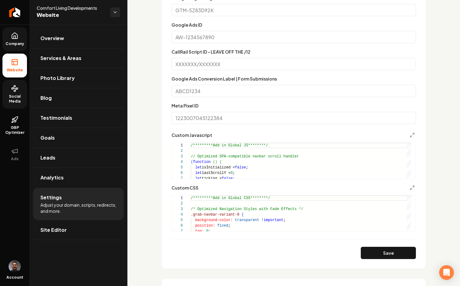
scroll to position [85, 0]
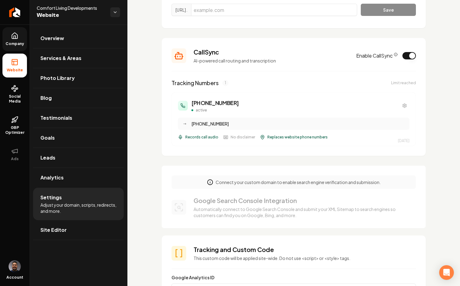
click at [59, 263] on div "Overview Services & Areas Photo Library Blog Testimonials Goals Leads Analytics…" at bounding box center [78, 156] width 98 height 262
click at [64, 236] on link "Site Editor" at bounding box center [78, 230] width 91 height 20
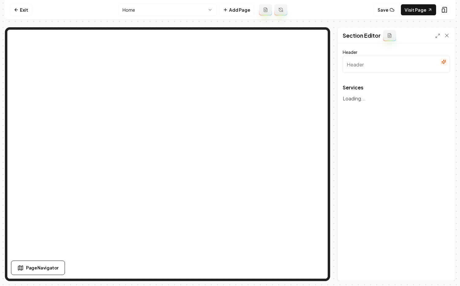
type input "Our Expert Home Services"
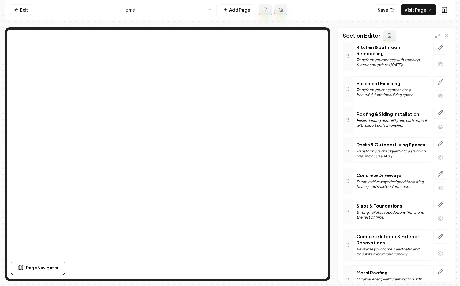
scroll to position [103, 0]
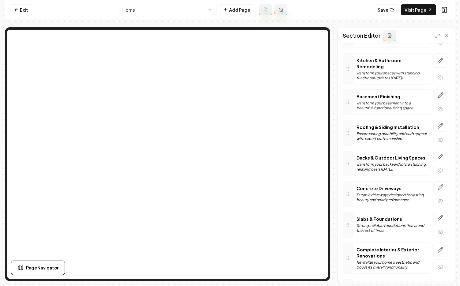
click at [438, 97] on icon "button" at bounding box center [441, 95] width 6 height 6
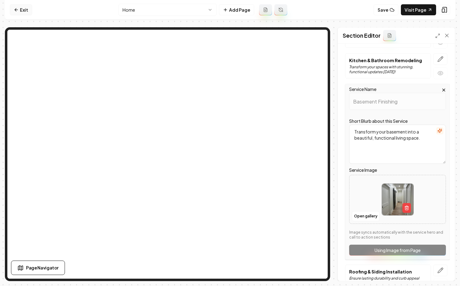
click at [19, 13] on link "Exit" at bounding box center [21, 9] width 22 height 11
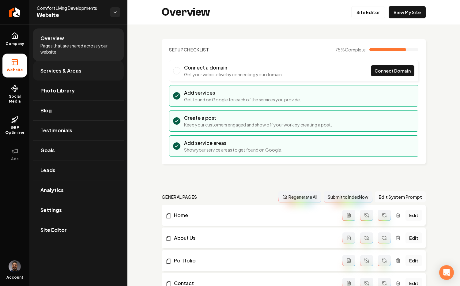
click at [64, 77] on link "Services & Areas" at bounding box center [78, 71] width 91 height 20
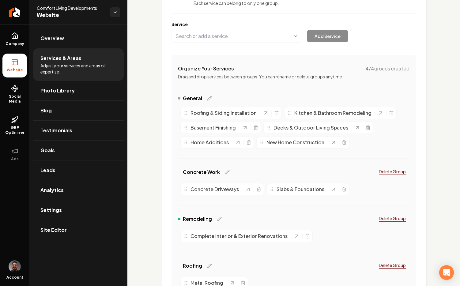
scroll to position [55, 0]
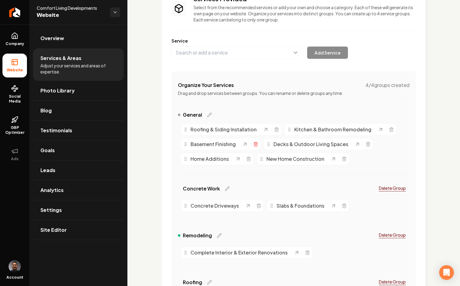
click at [256, 144] on icon "Main content area" at bounding box center [255, 144] width 5 height 5
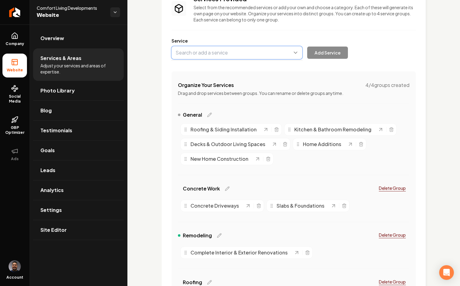
click at [246, 56] on button "Main content area" at bounding box center [237, 52] width 131 height 13
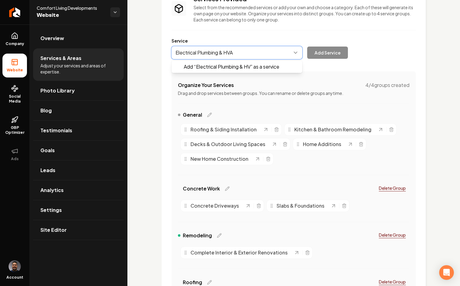
type input "Electrical Plumbing & HVAC"
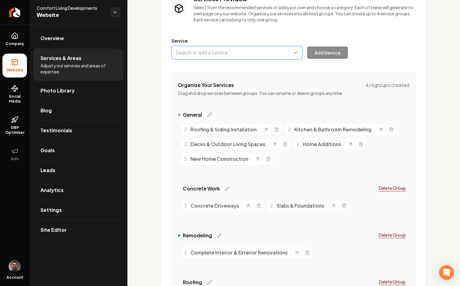
click at [197, 51] on button "Main content area" at bounding box center [237, 52] width 131 height 13
click at [202, 53] on button "Main content area" at bounding box center [237, 52] width 131 height 13
type input "Electrical, Plumbing & HVAC"
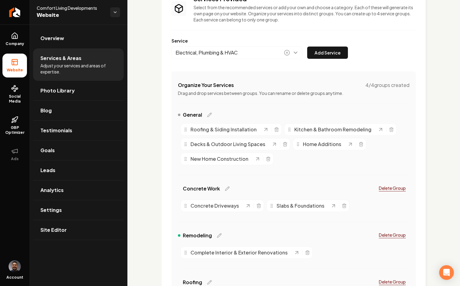
click at [319, 49] on button "Add Service" at bounding box center [327, 53] width 41 height 12
click at [63, 210] on link "Settings" at bounding box center [78, 210] width 91 height 20
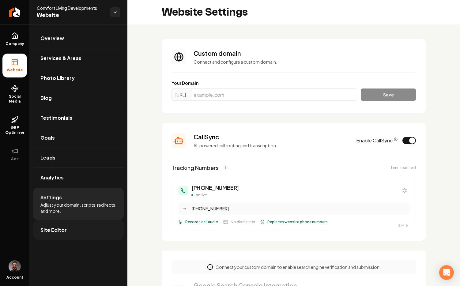
click at [60, 228] on span "Site Editor" at bounding box center [53, 229] width 26 height 7
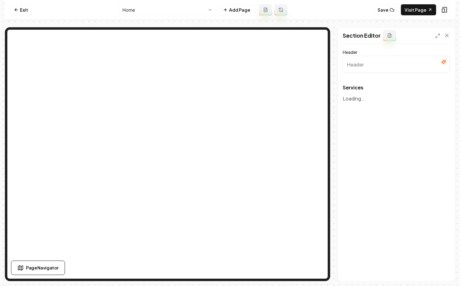
type input "Our Expert Home Services"
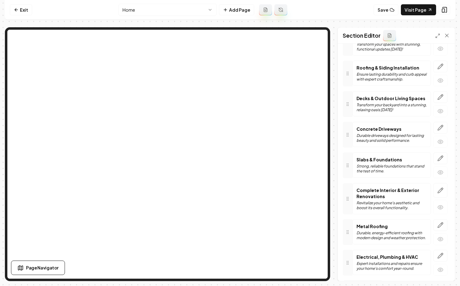
scroll to position [155, 0]
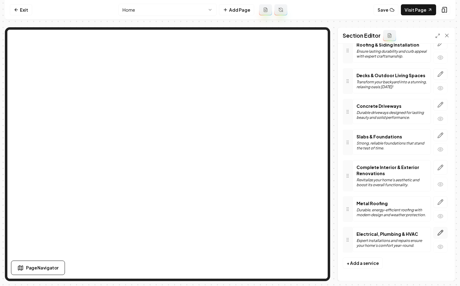
click at [438, 231] on icon "button" at bounding box center [441, 233] width 6 height 6
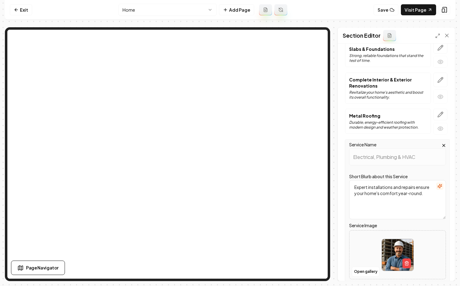
scroll to position [299, 0]
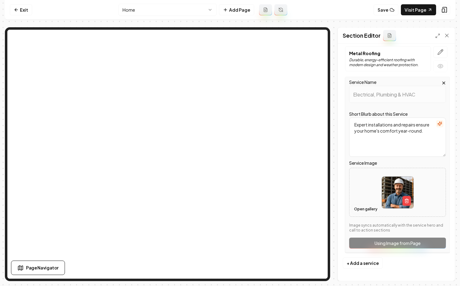
click at [368, 210] on button "Open gallery" at bounding box center [366, 209] width 28 height 10
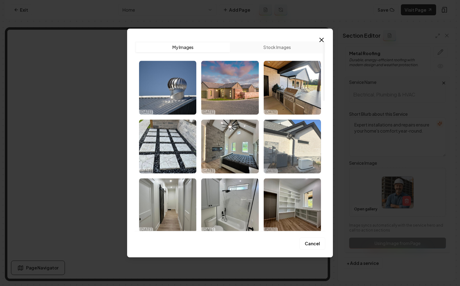
click at [286, 138] on img "Select image image_68deffbd5c7cd75eb8d851b3.jpeg" at bounding box center [292, 146] width 57 height 54
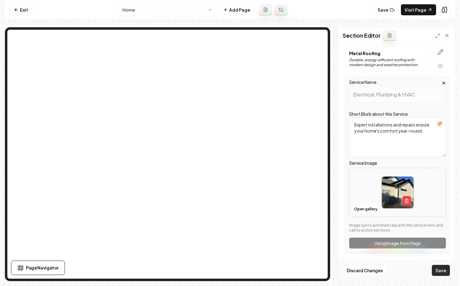
click at [440, 270] on button "Save" at bounding box center [441, 270] width 18 height 11
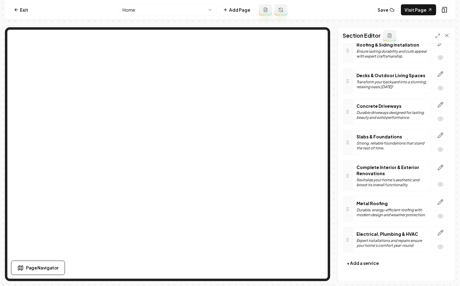
scroll to position [155, 0]
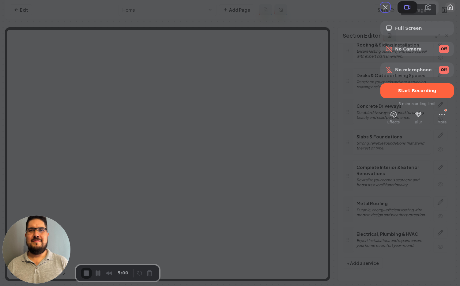
click at [445, 12] on button "My library" at bounding box center [450, 7] width 10 height 10
click at [381, 12] on button "Close" at bounding box center [386, 7] width 10 height 10
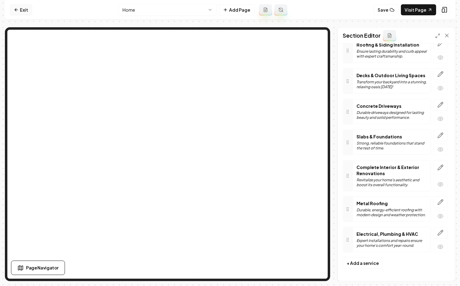
click at [15, 10] on icon at bounding box center [16, 9] width 5 height 5
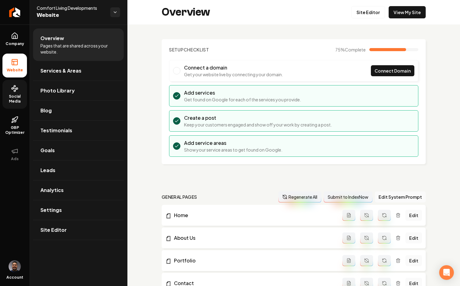
click at [11, 102] on span "Social Media" at bounding box center [14, 99] width 25 height 10
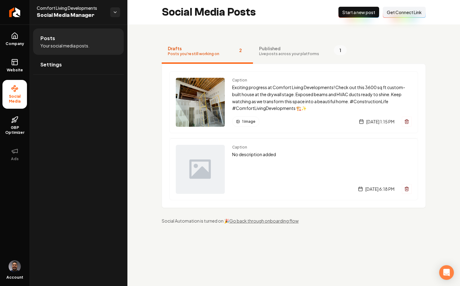
click at [391, 12] on span "Get Connect Link" at bounding box center [404, 12] width 35 height 6
